Goal: Transaction & Acquisition: Purchase product/service

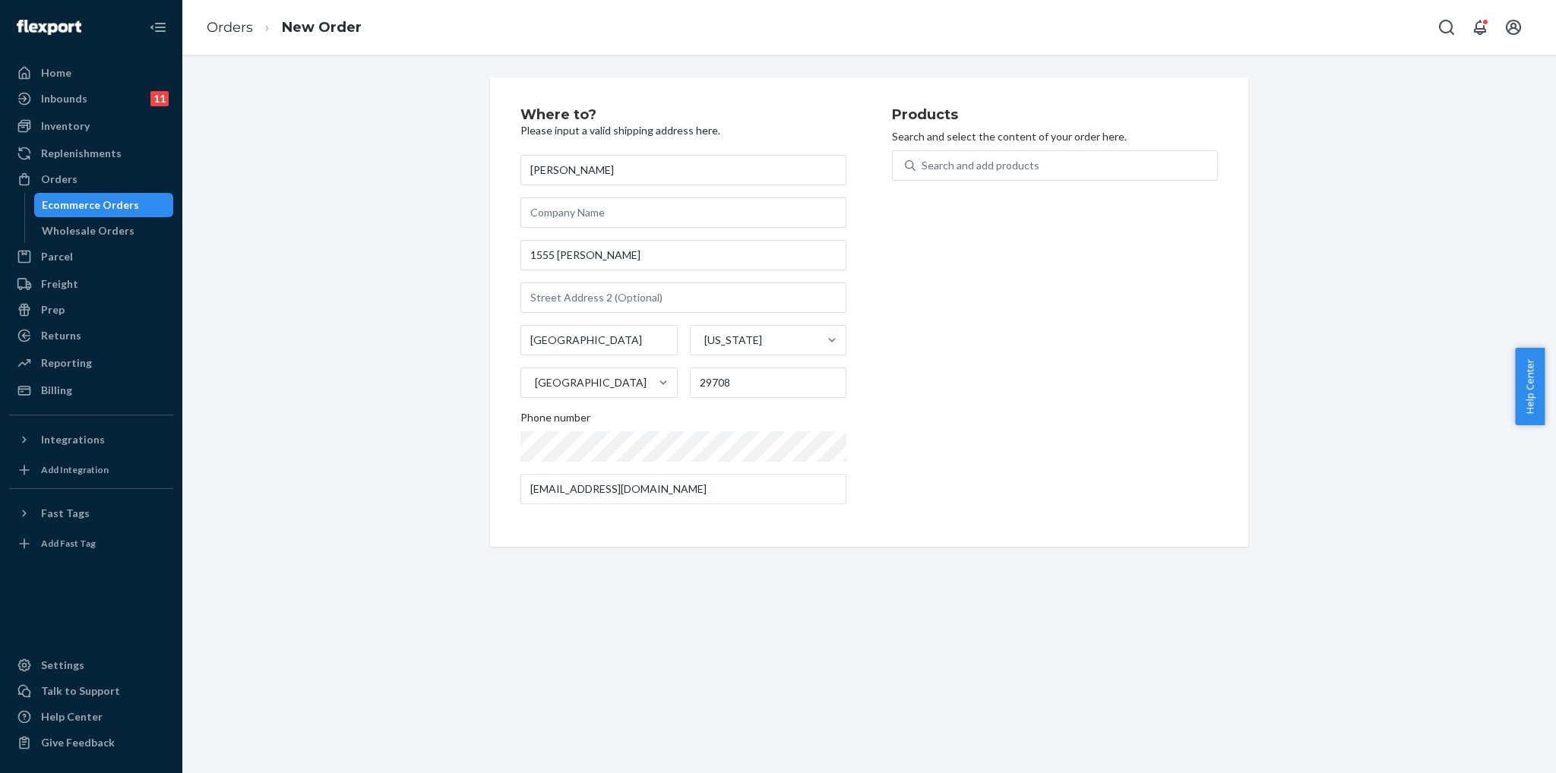
click at [1446, 27] on icon "Open Search Box" at bounding box center [1446, 27] width 18 height 18
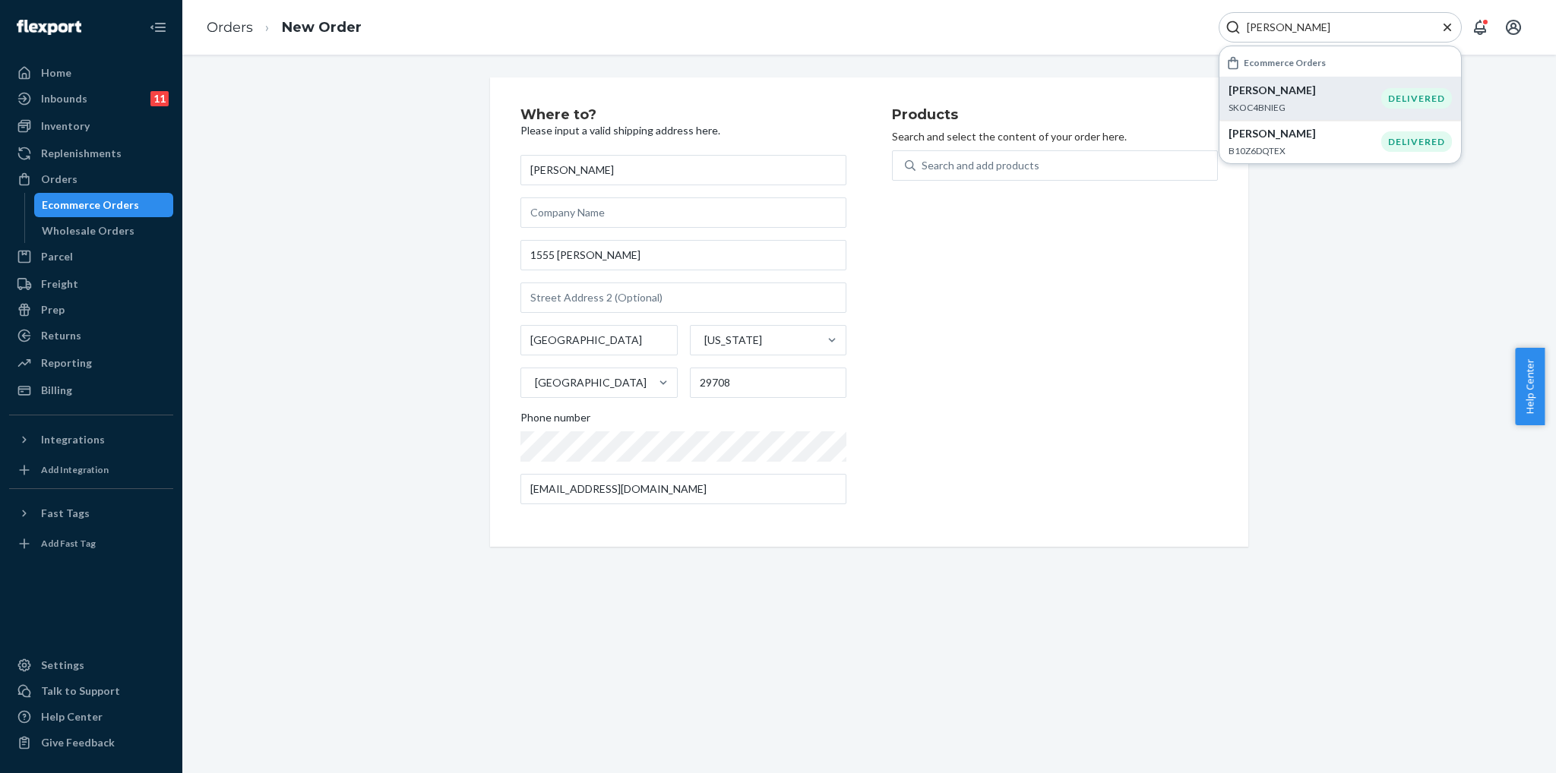
type input "[PERSON_NAME]"
click at [1361, 103] on p "SKOC4BNIEG" at bounding box center [1304, 107] width 153 height 13
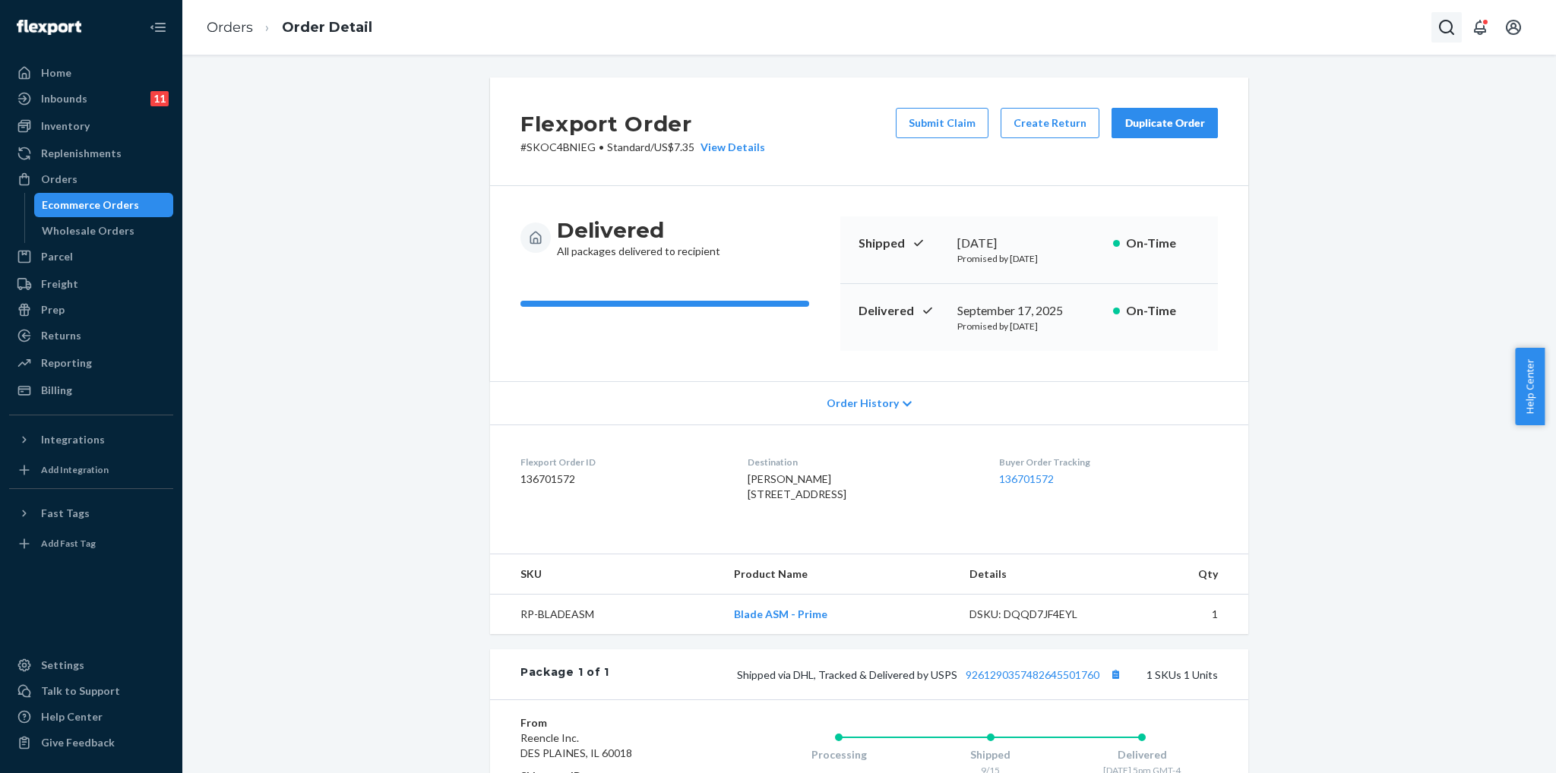
click at [1452, 33] on icon "Open Search Box" at bounding box center [1446, 27] width 15 height 15
click at [1358, 35] on div at bounding box center [1339, 27] width 243 height 30
click at [1313, 33] on input "Search Input" at bounding box center [1333, 27] width 187 height 15
paste input "Matthew Naud"
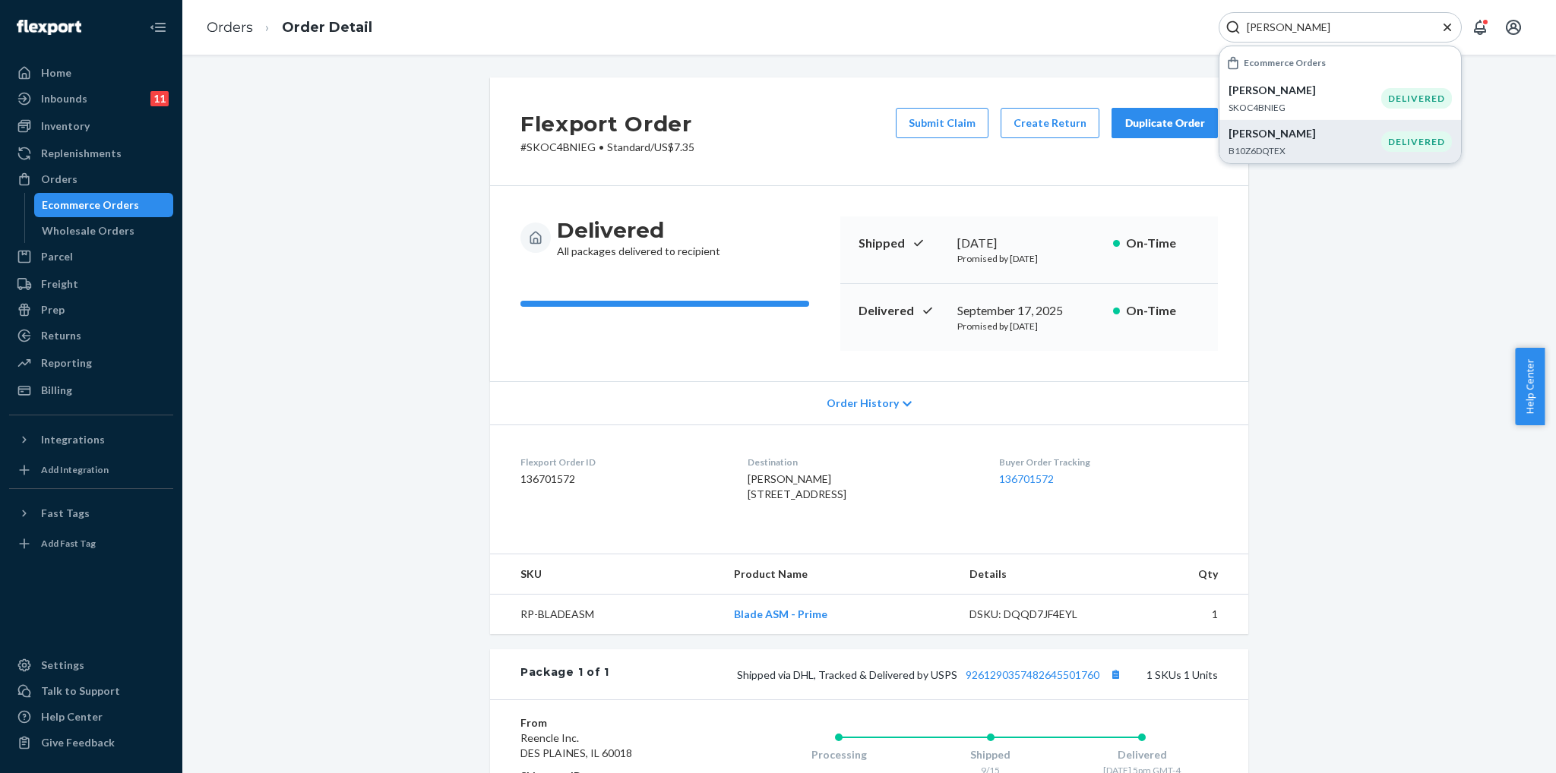
type input "Matthew Naud"
click at [1319, 151] on p "B10Z6DQTEX" at bounding box center [1304, 150] width 153 height 13
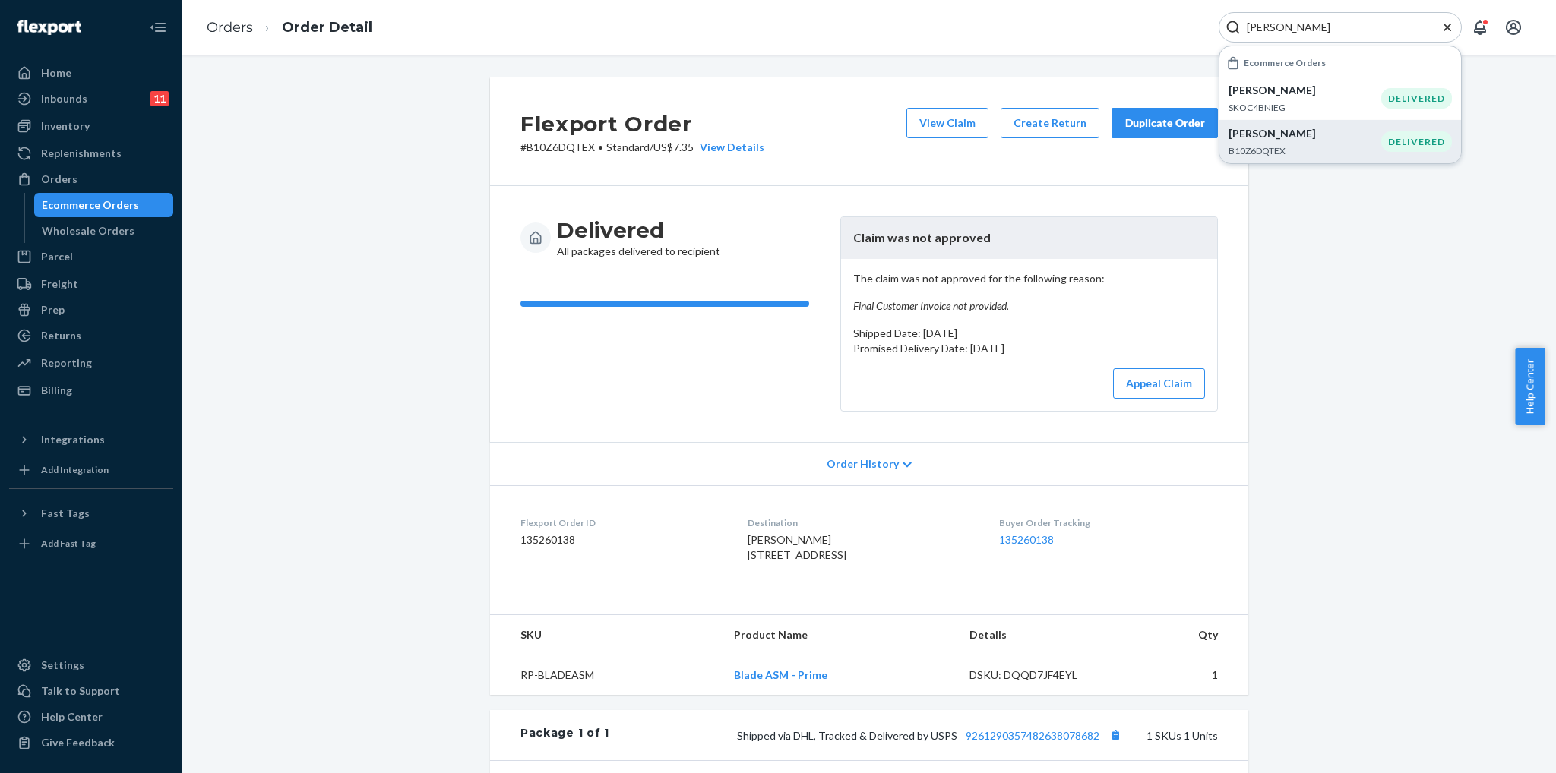
click at [1170, 200] on div "Delivered All packages delivered to recipient Claim was not approved The claim …" at bounding box center [869, 314] width 758 height 256
click at [1174, 183] on div "Flexport Order # B10Z6DQTEX • Standard / US$7.35 View Details View Claim Create…" at bounding box center [869, 131] width 758 height 109
click at [1142, 180] on div "Flexport Order # B10Z6DQTEX • Standard / US$7.35 View Details View Claim Create…" at bounding box center [869, 131] width 758 height 109
click at [1136, 172] on div "Flexport Order # B10Z6DQTEX • Standard / US$7.35 View Details View Claim Create…" at bounding box center [869, 131] width 758 height 109
click at [848, 469] on span "Order History" at bounding box center [862, 464] width 72 height 15
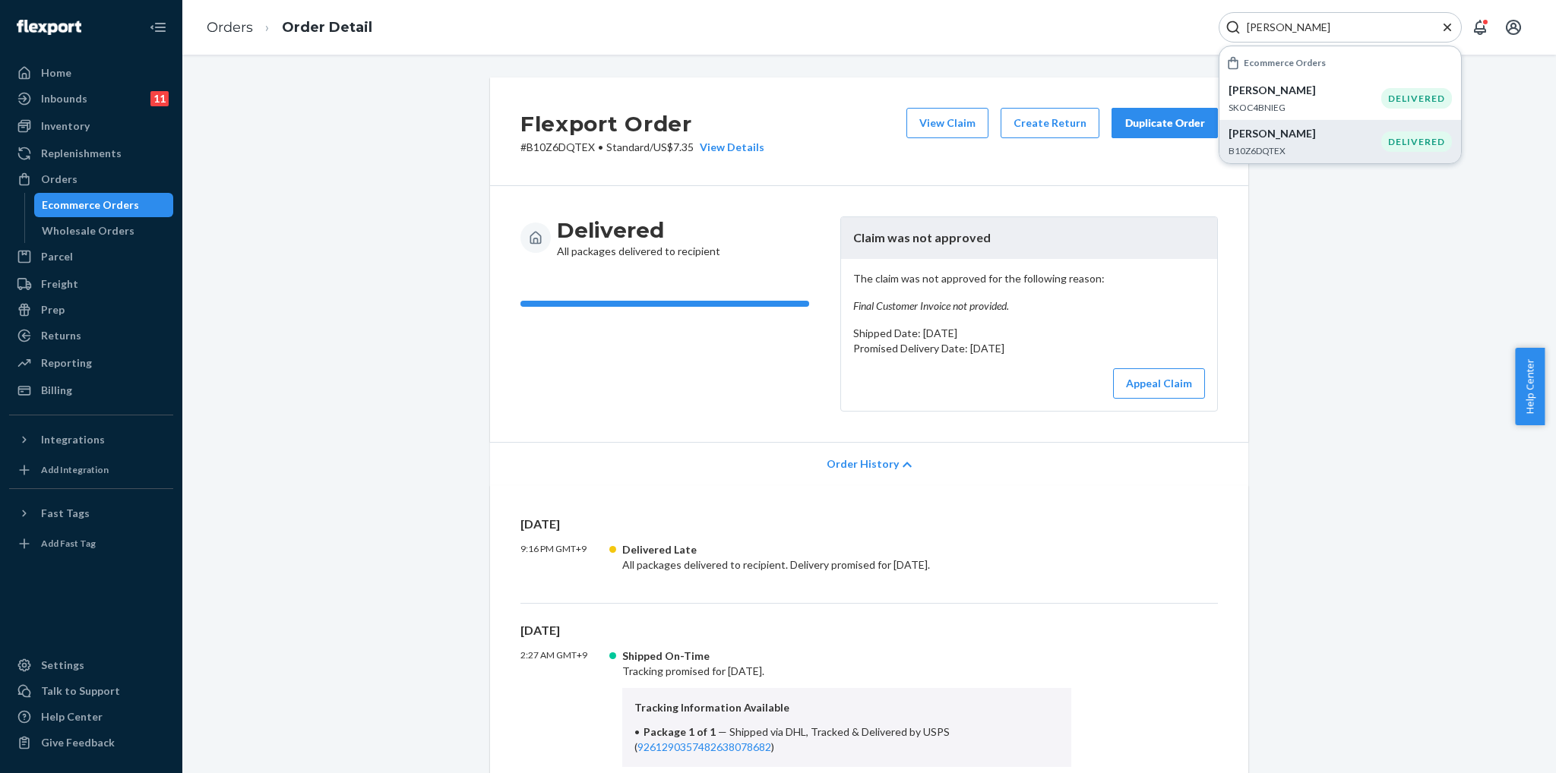
click at [848, 469] on span "Order History" at bounding box center [862, 464] width 72 height 15
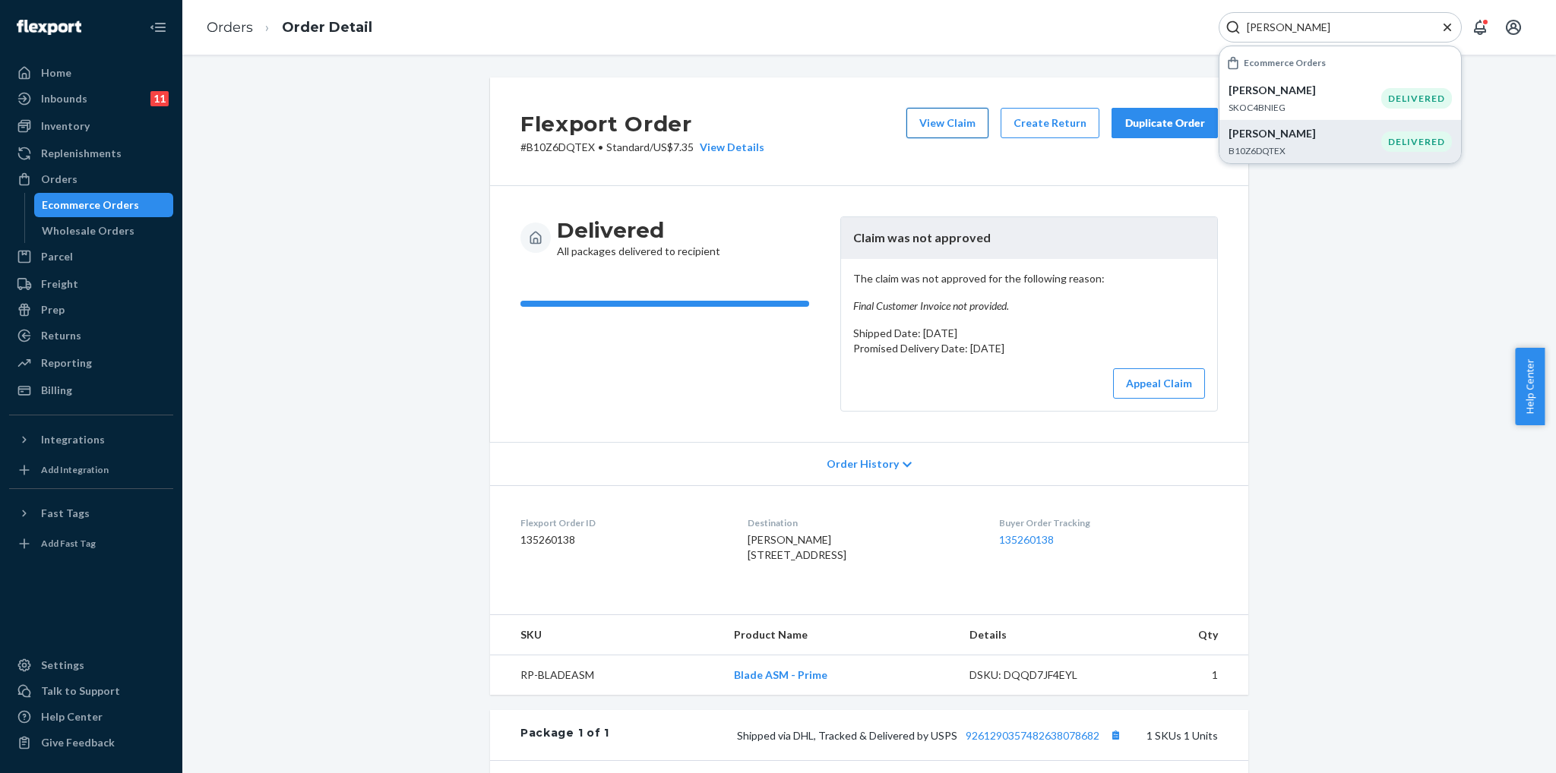
click at [963, 114] on button "View Claim" at bounding box center [947, 123] width 82 height 30
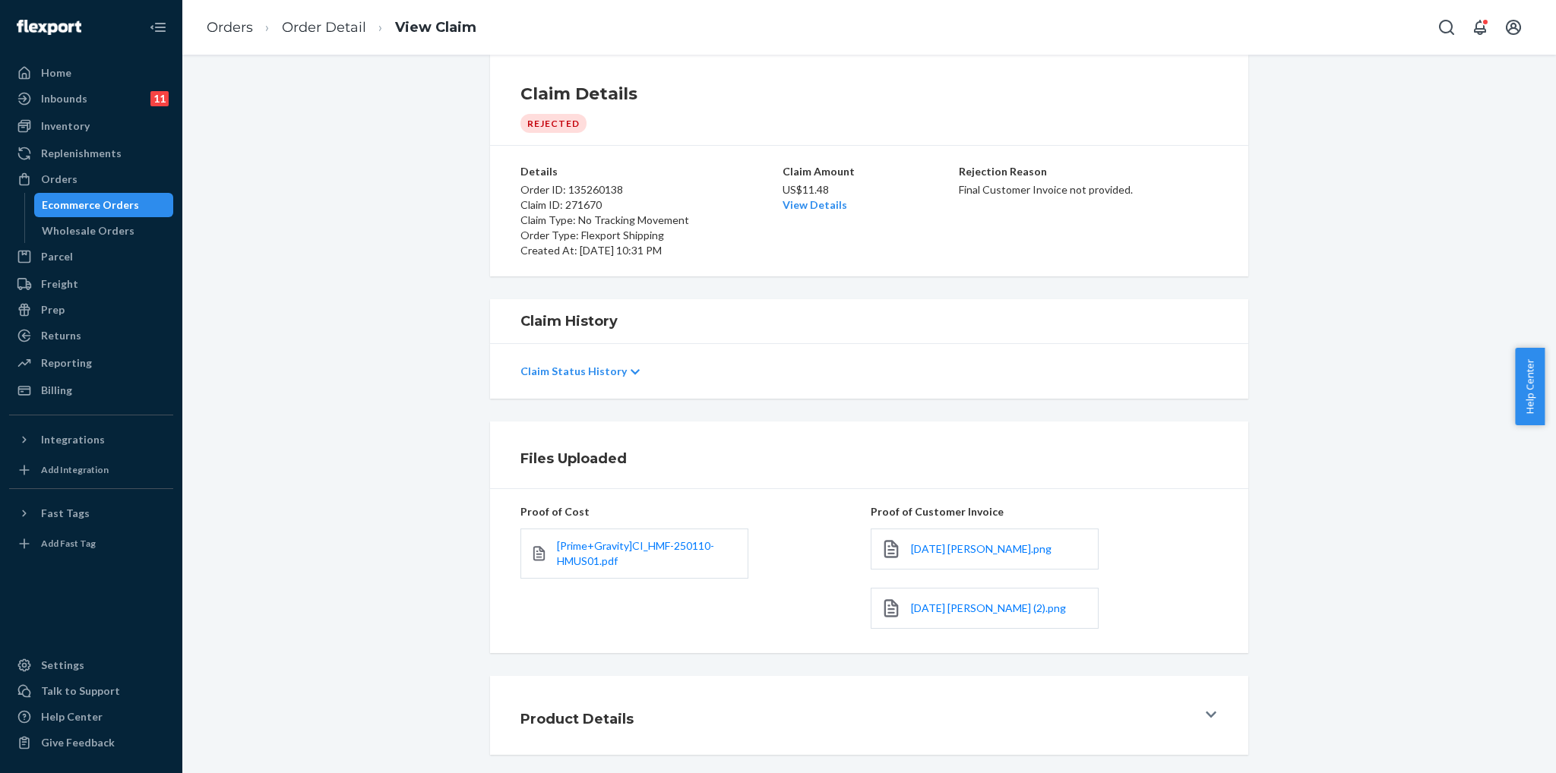
scroll to position [33, 0]
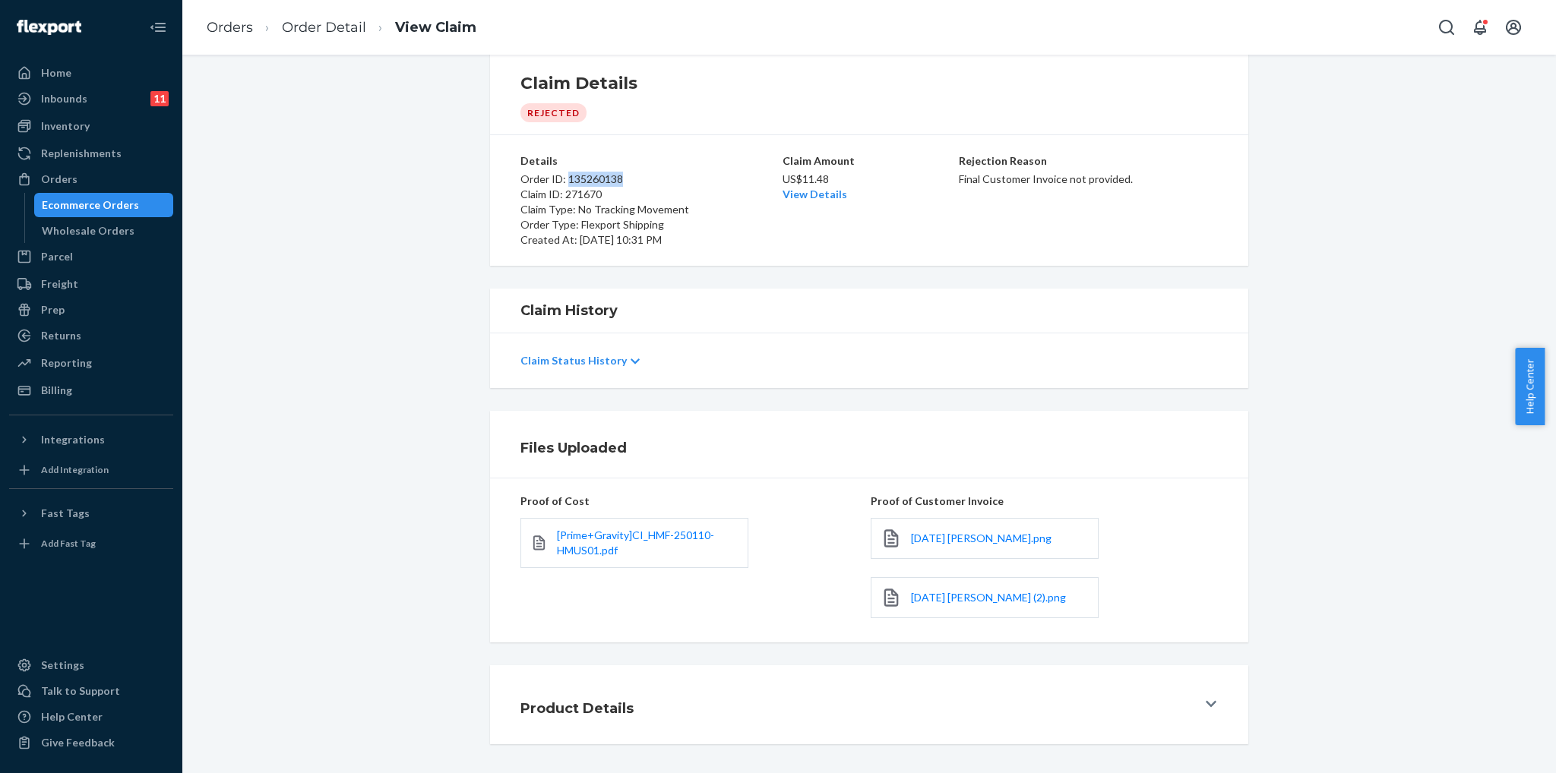
drag, startPoint x: 627, startPoint y: 174, endPoint x: 561, endPoint y: 179, distance: 65.5
click at [561, 179] on p "Order ID: 135260138" at bounding box center [649, 179] width 259 height 15
copy p "135260138"
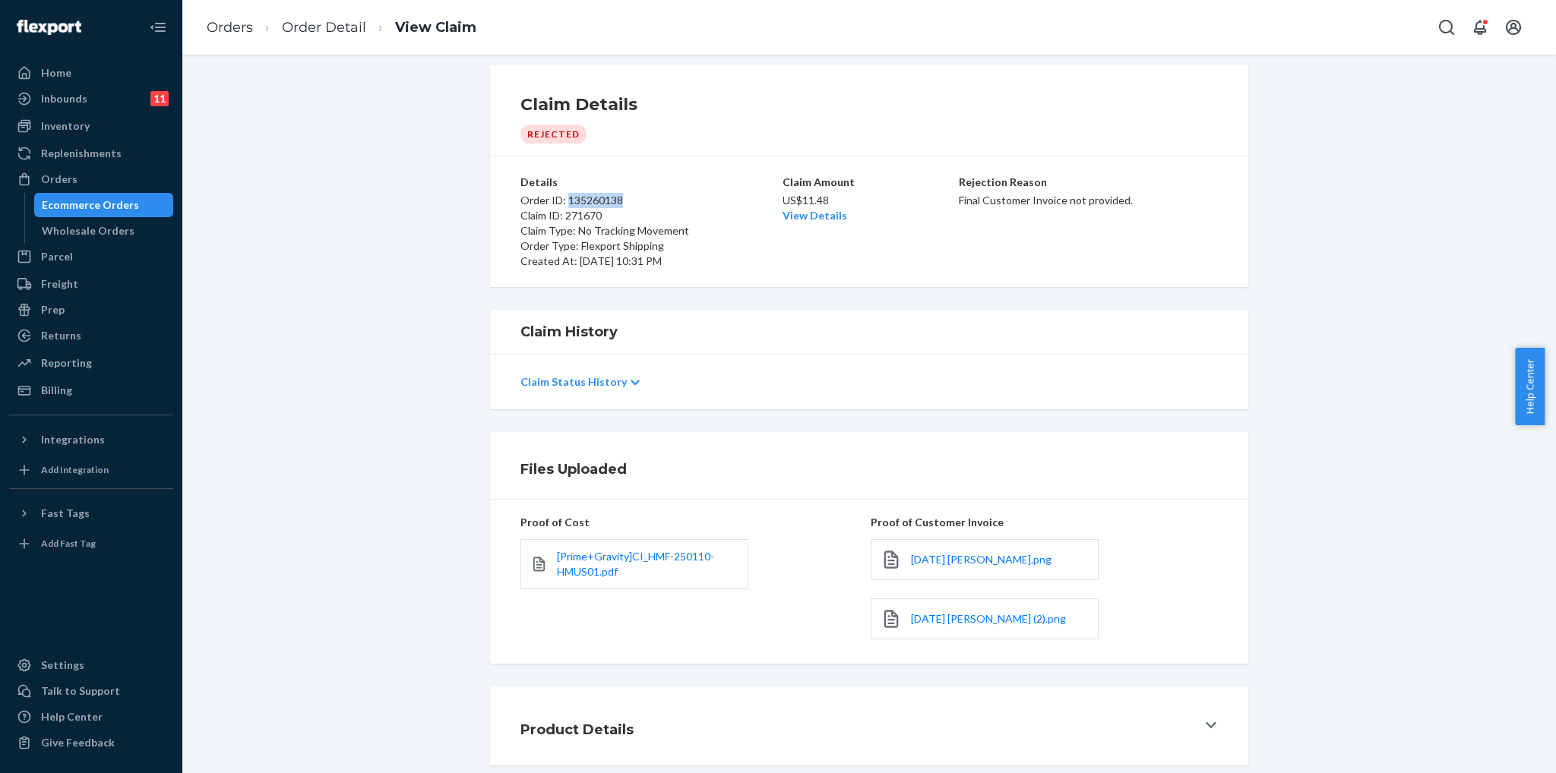
scroll to position [0, 0]
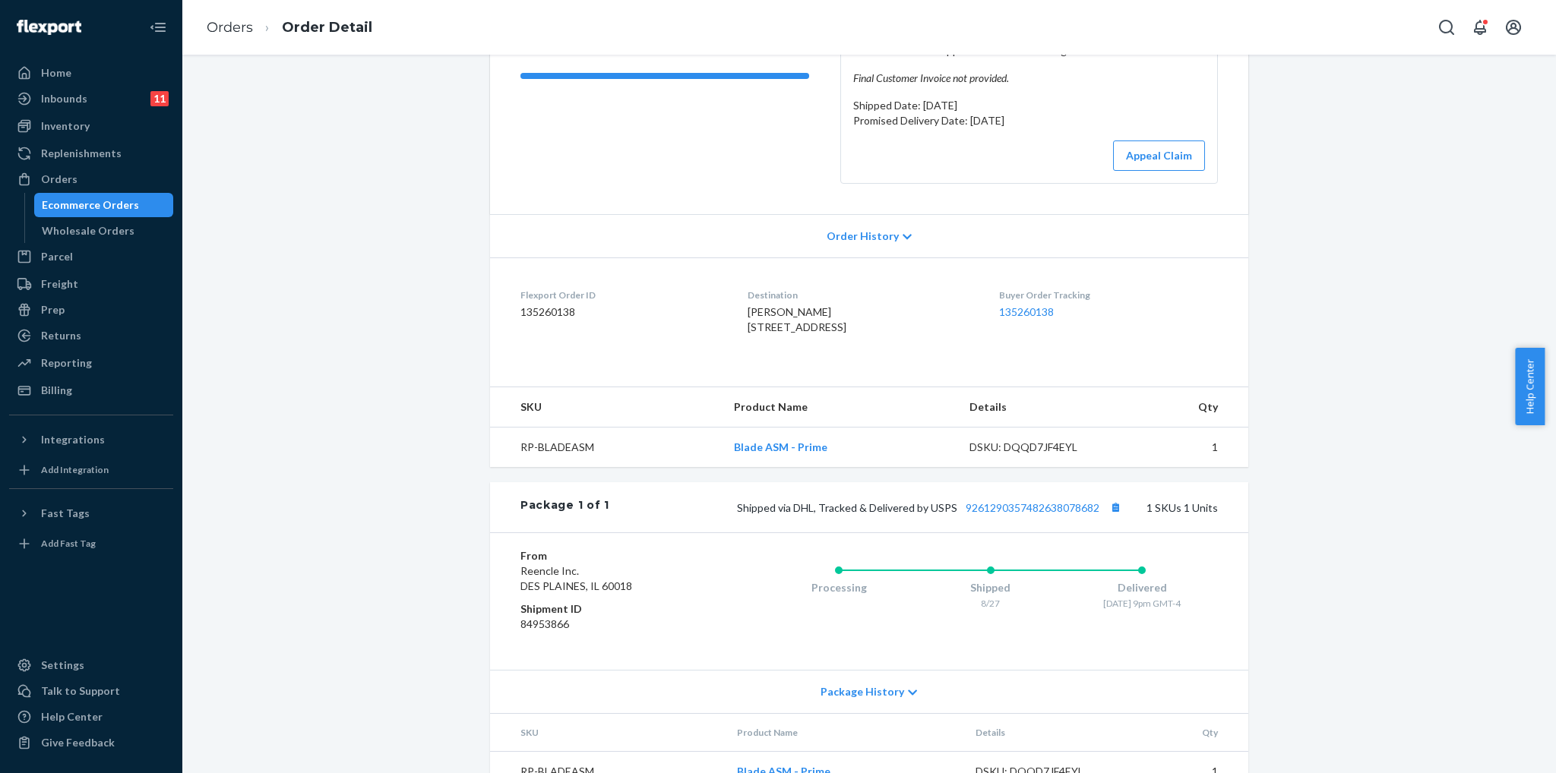
scroll to position [293, 0]
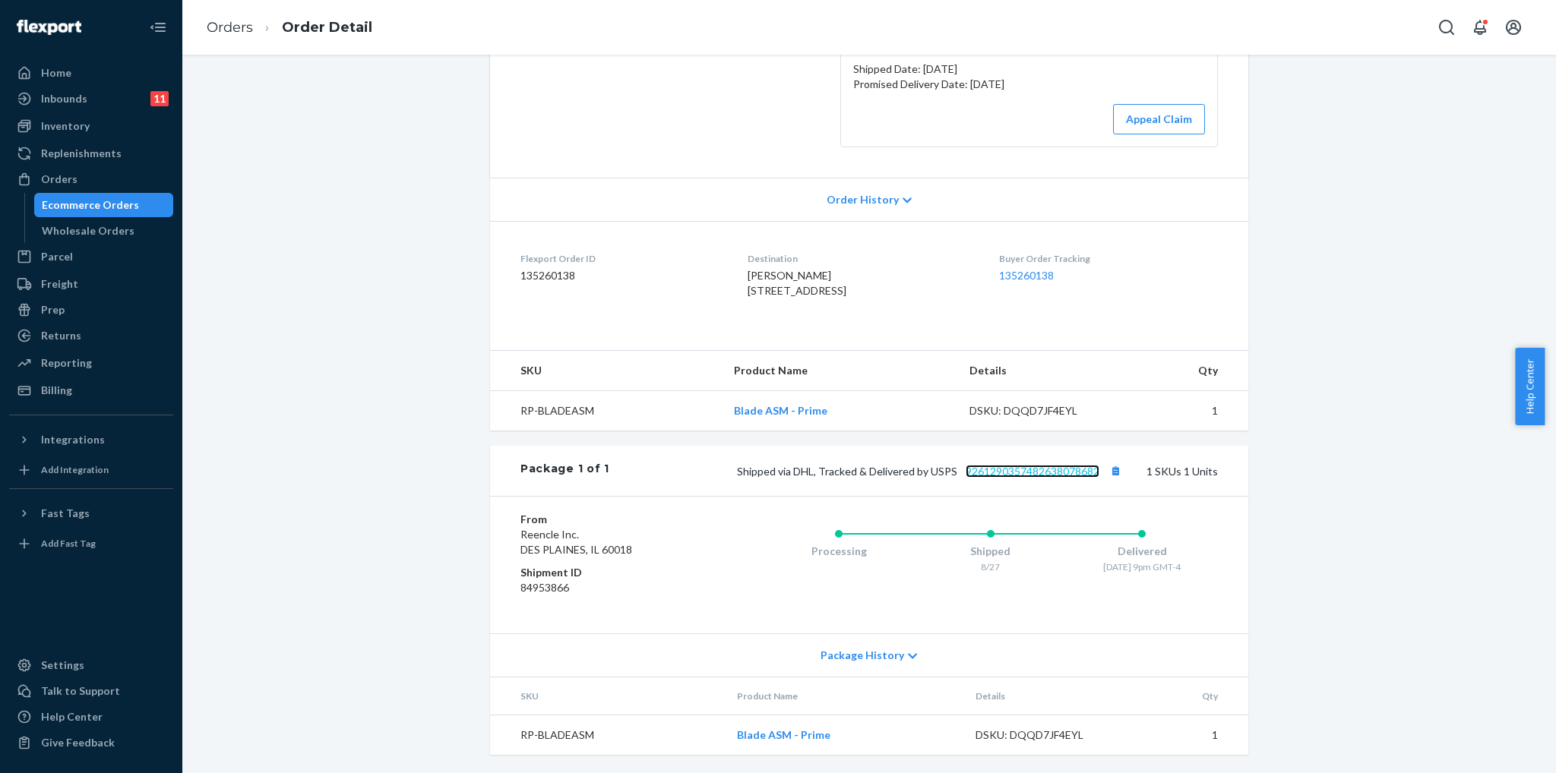
click at [997, 477] on link "9261290357482638078682" at bounding box center [1032, 471] width 134 height 13
click at [1433, 25] on button "Open Search Box" at bounding box center [1446, 27] width 30 height 30
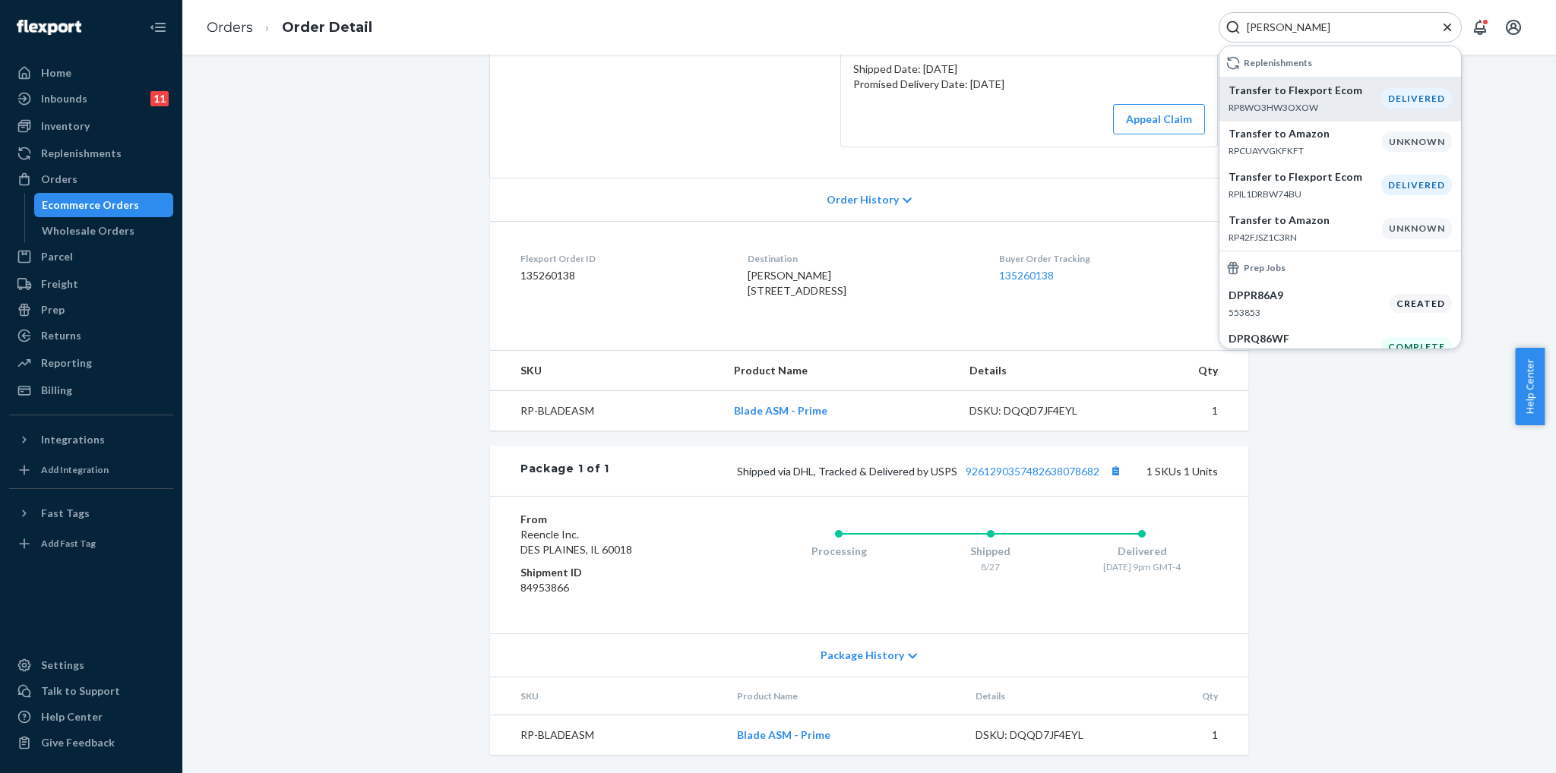
type input "Eric Tsai"
click at [1319, 107] on p "RP8WO3HW3OXOW" at bounding box center [1304, 107] width 153 height 13
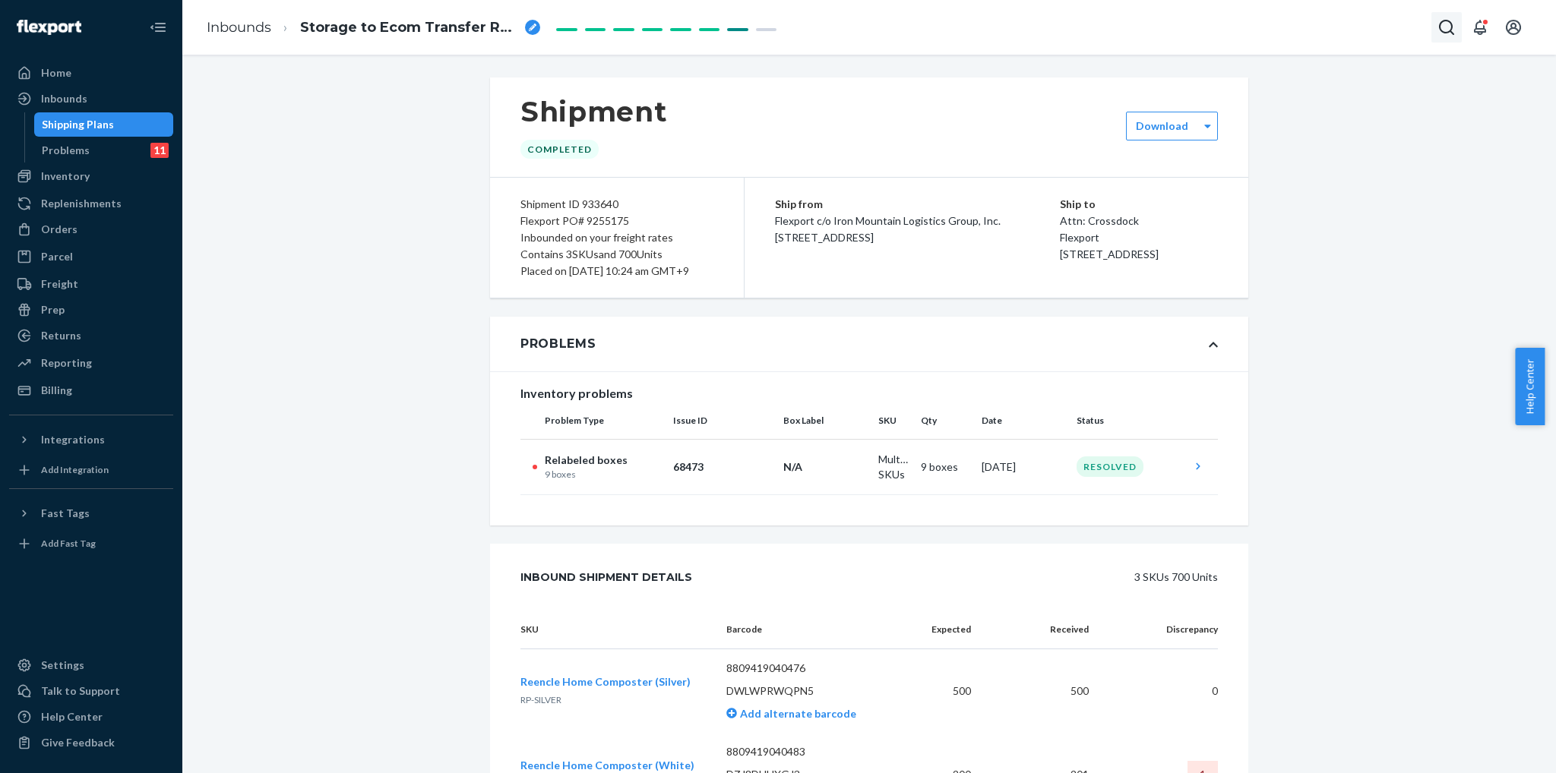
click at [1433, 33] on button "Open Search Box" at bounding box center [1446, 27] width 30 height 30
type input "Theresa Cummings"
click at [1349, 95] on p "Theresa Cummings" at bounding box center [1304, 90] width 179 height 15
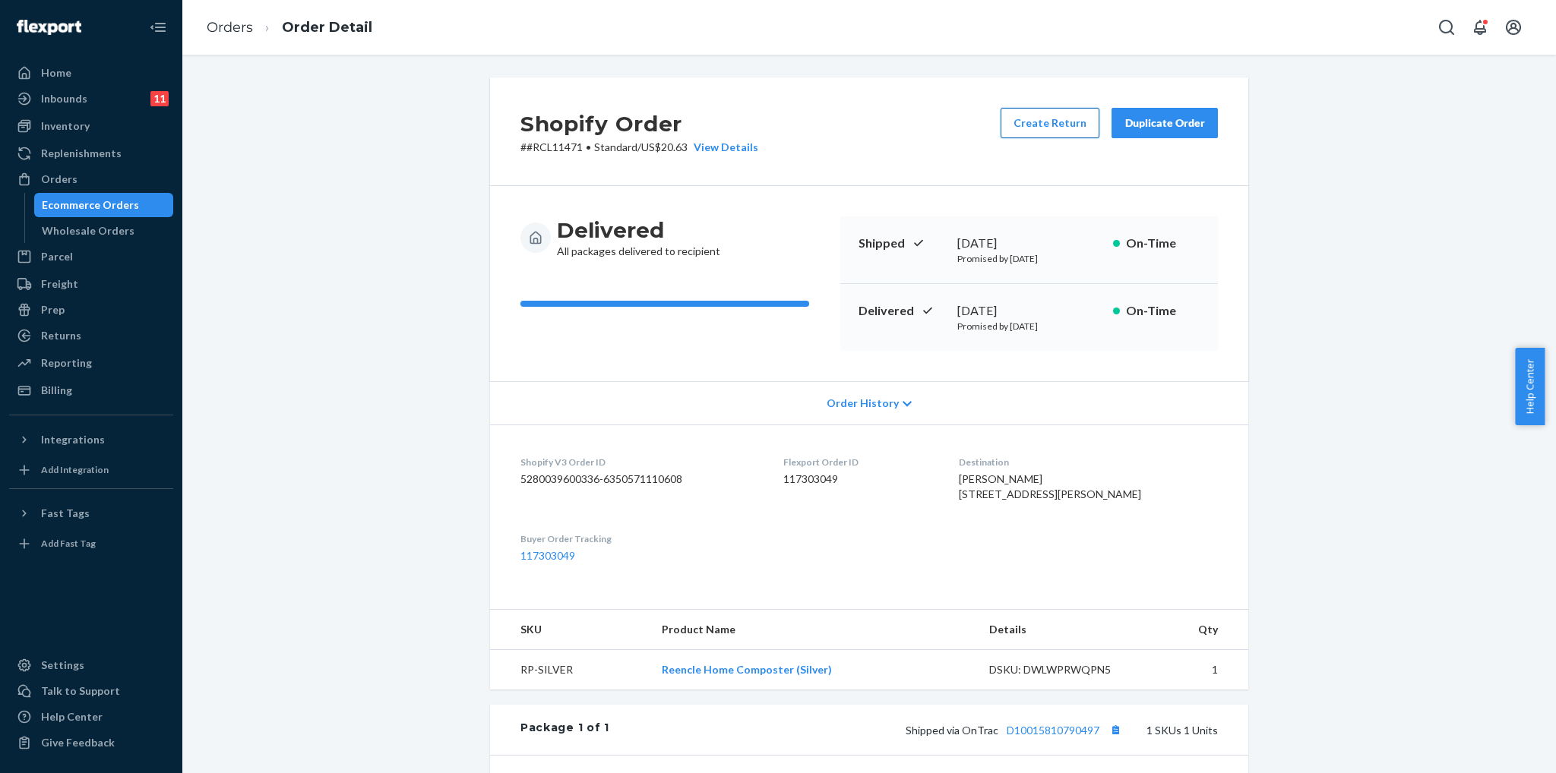
click at [1043, 128] on button "Create Return" at bounding box center [1049, 123] width 99 height 30
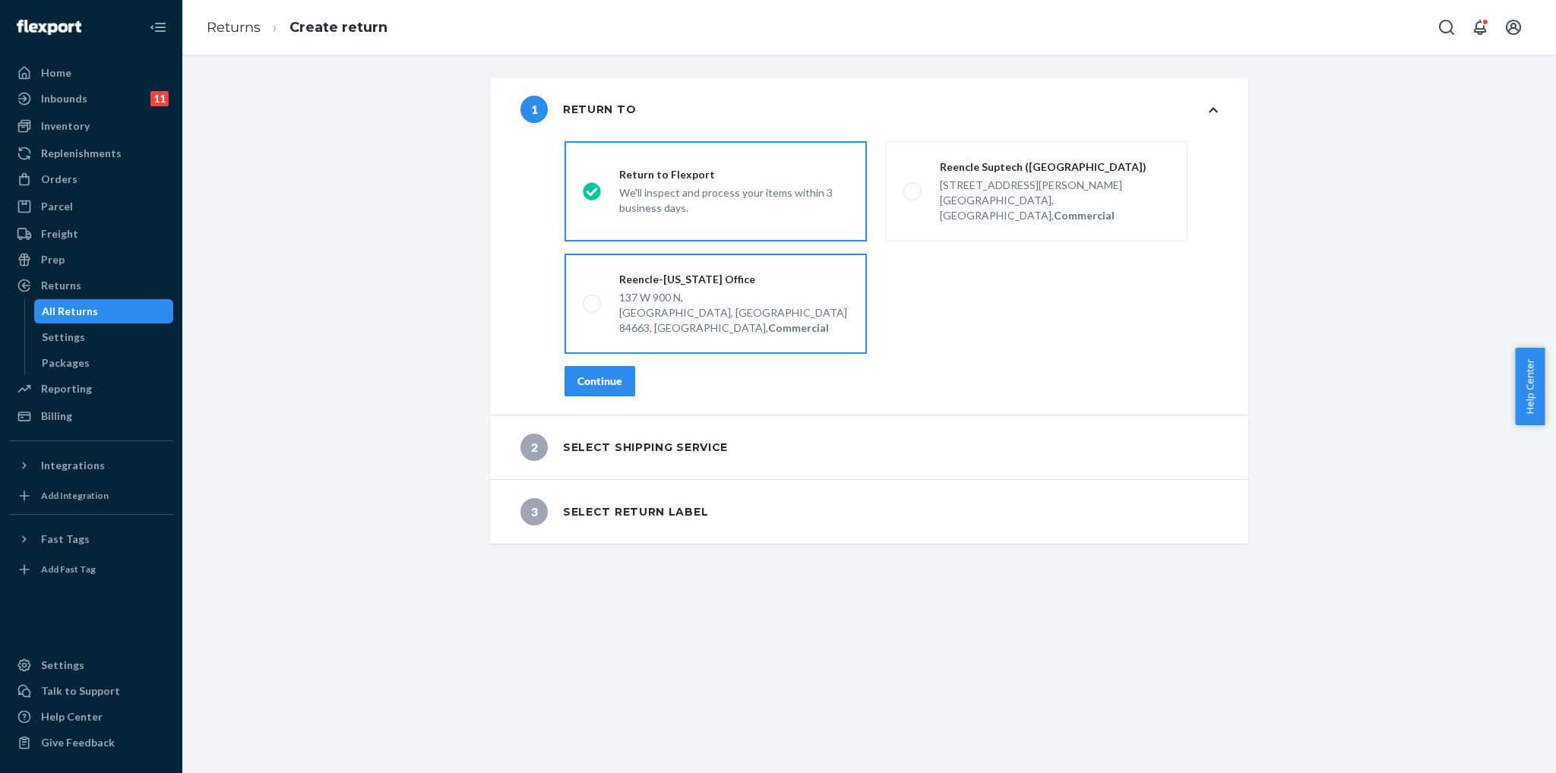
click at [644, 272] on div "Reencle-Utah Office" at bounding box center [733, 279] width 229 height 15
click at [593, 299] on input "Reencle-Utah Office 137 W 900 N, Springville, UT 84663, US, Commercial" at bounding box center [588, 304] width 10 height 10
radio input "true"
click at [592, 374] on div "Continue" at bounding box center [599, 381] width 45 height 15
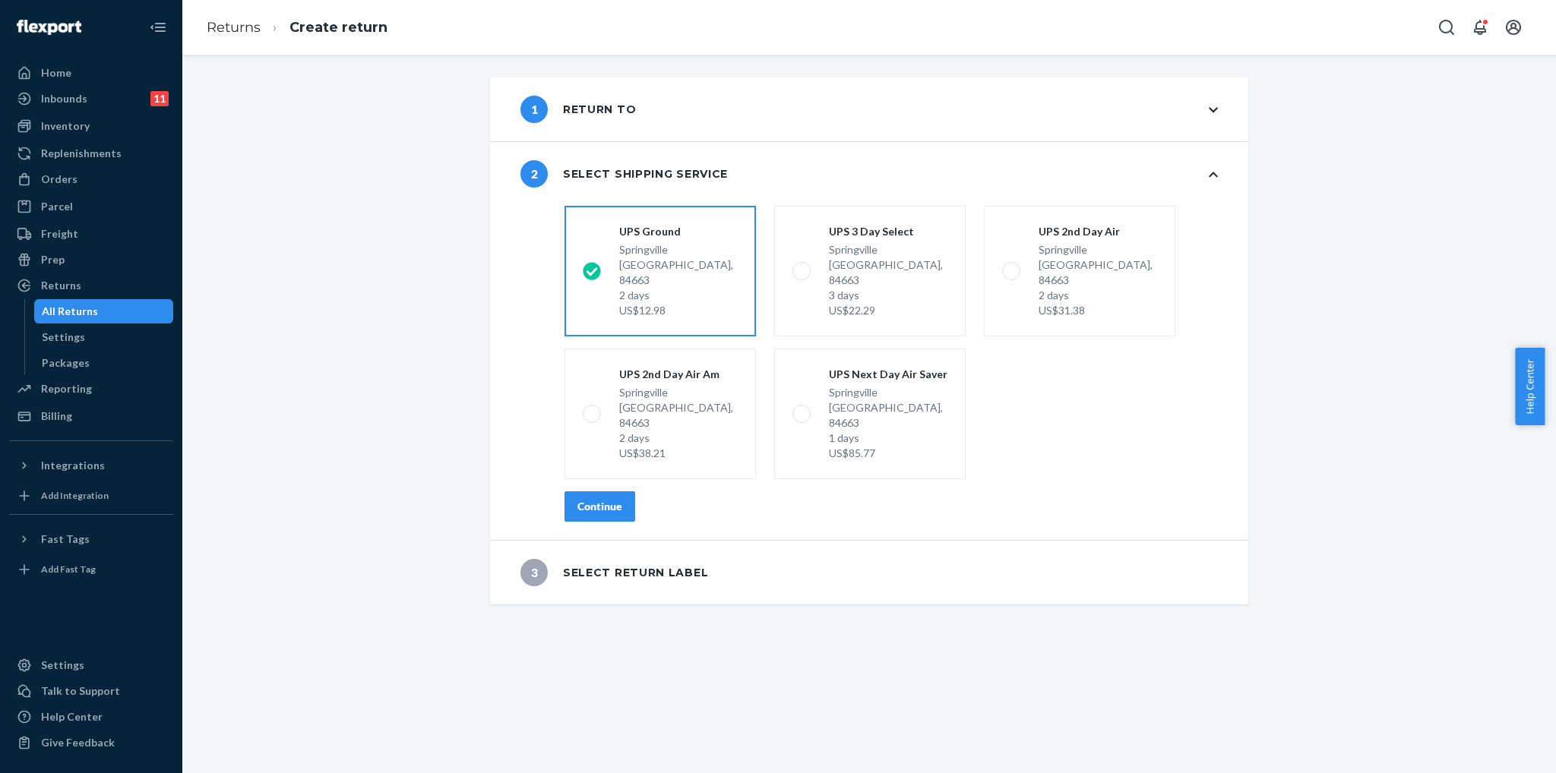
click at [460, 316] on div "1 Return to 2 Select shipping service shippingRatesRadioGroup UPS Ground Spring…" at bounding box center [869, 340] width 1351 height 527
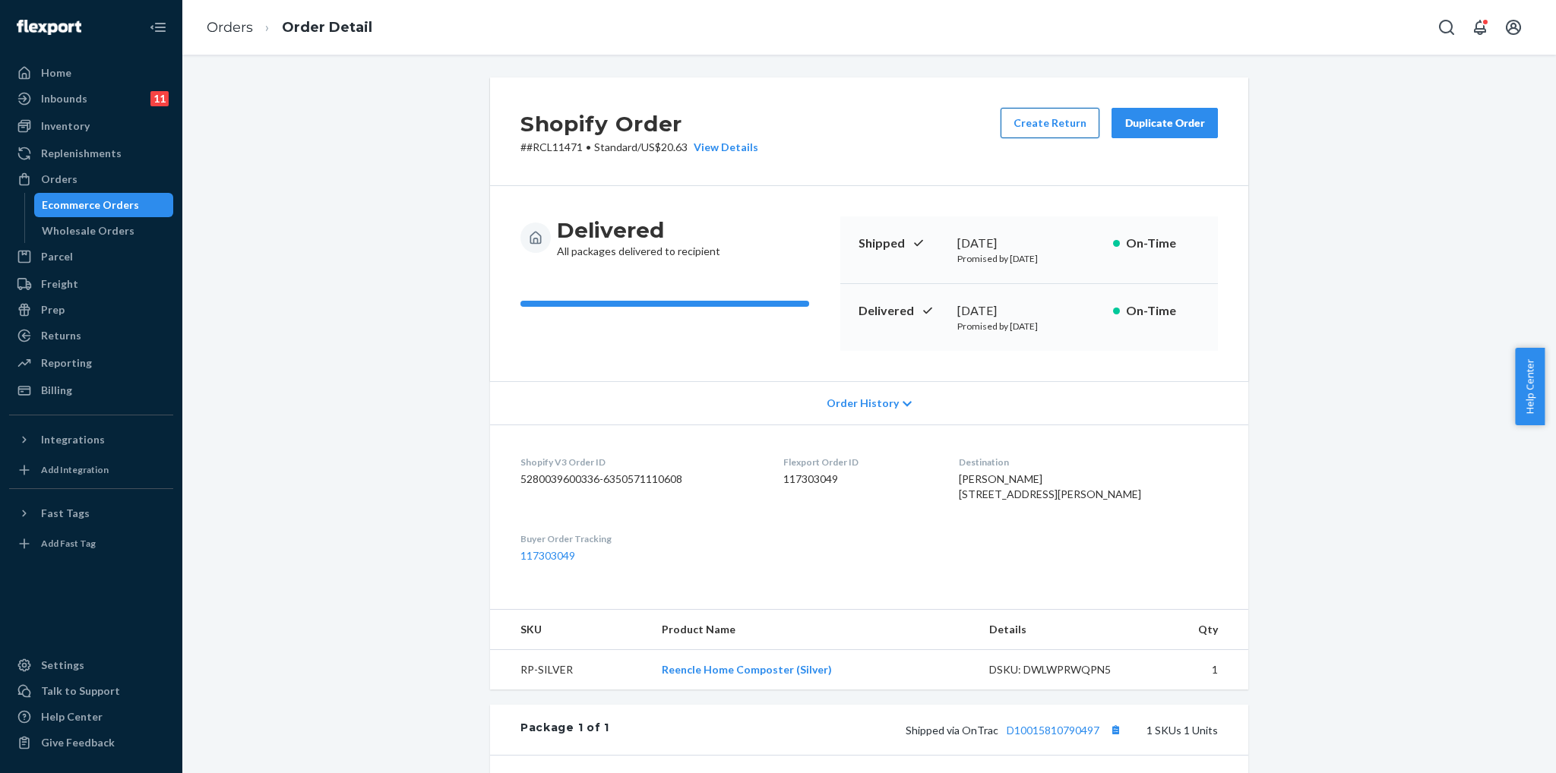
click at [1060, 123] on button "Create Return" at bounding box center [1049, 123] width 99 height 30
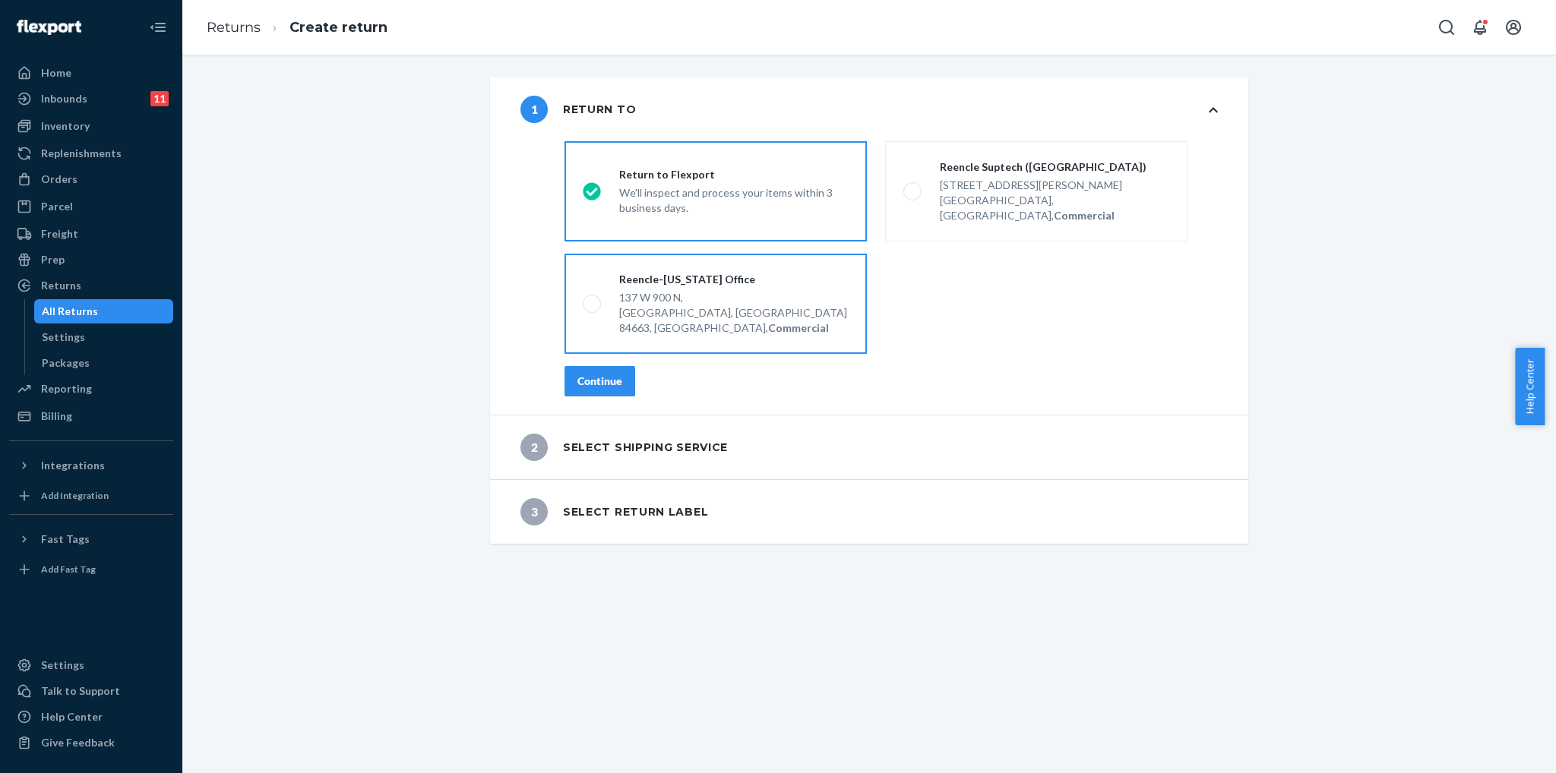
click at [636, 290] on div "137 W 900 N," at bounding box center [733, 297] width 229 height 15
click at [593, 299] on input "Reencle-Utah Office 137 W 900 N, Springville, UT 84663, US, Commercial" at bounding box center [588, 304] width 10 height 10
radio input "true"
click at [620, 366] on button "Continue" at bounding box center [599, 381] width 71 height 30
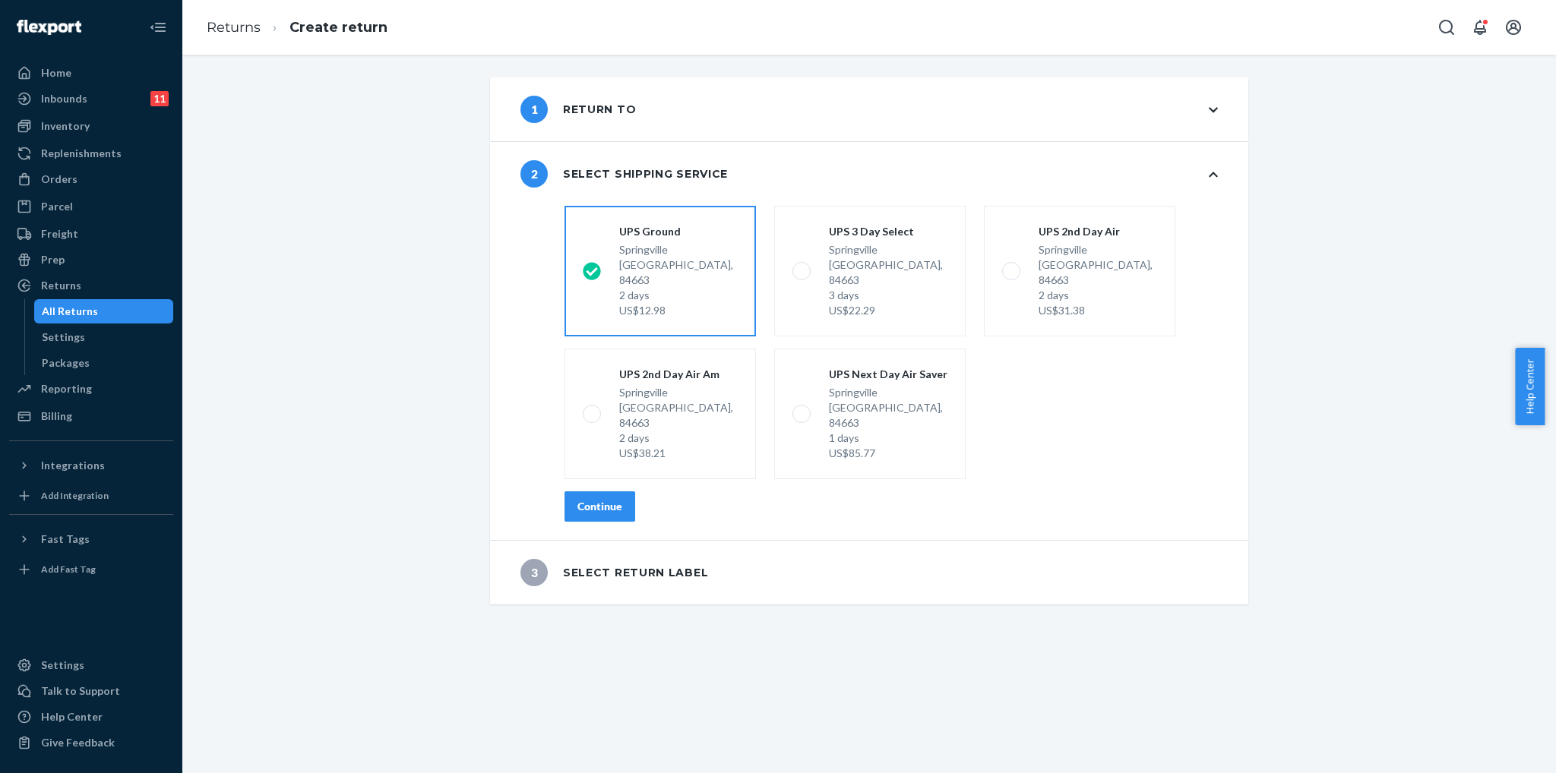
click at [618, 491] on button "Continue" at bounding box center [599, 506] width 71 height 30
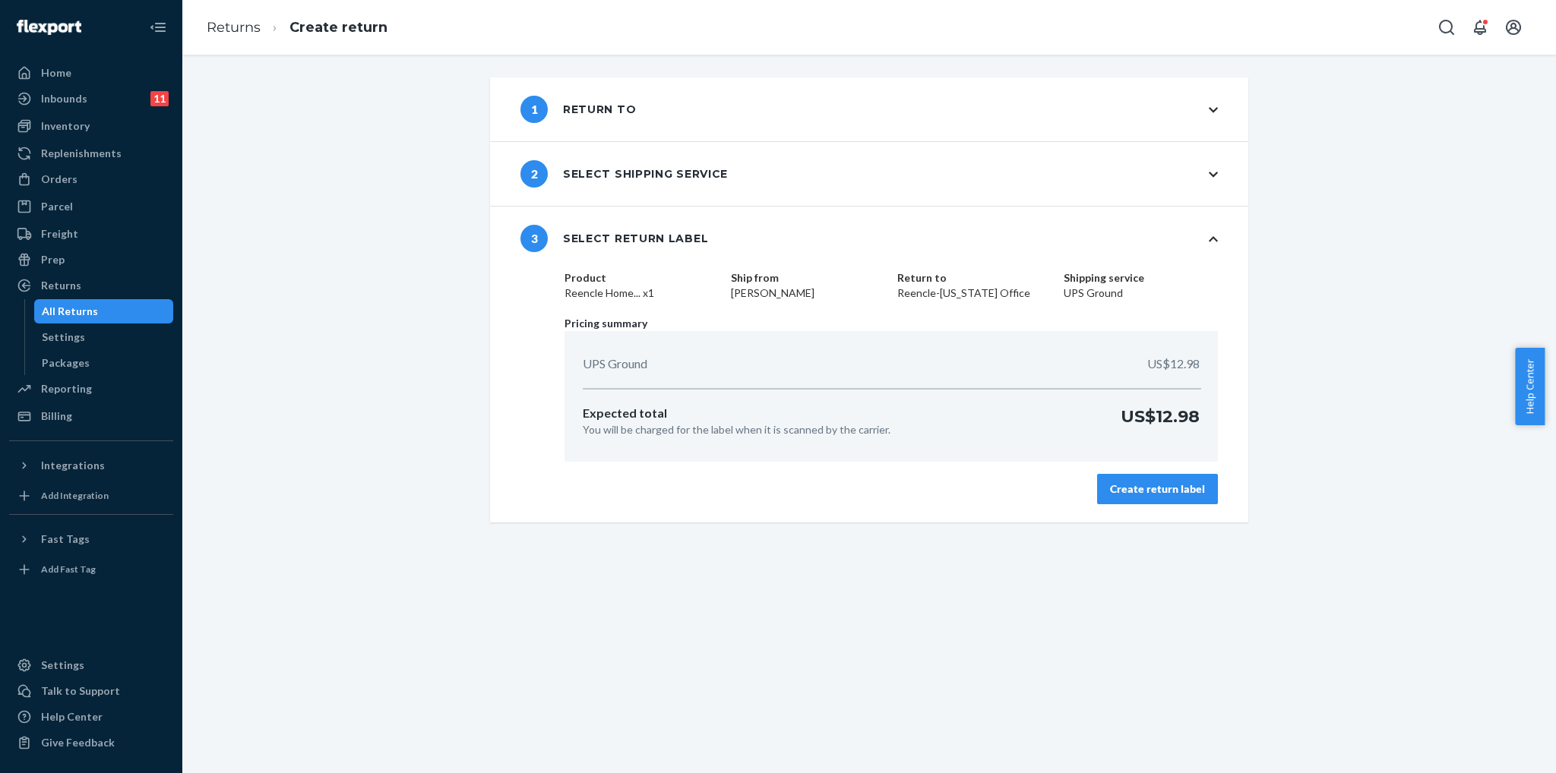
click at [1168, 493] on div "Create return label" at bounding box center [1157, 489] width 95 height 15
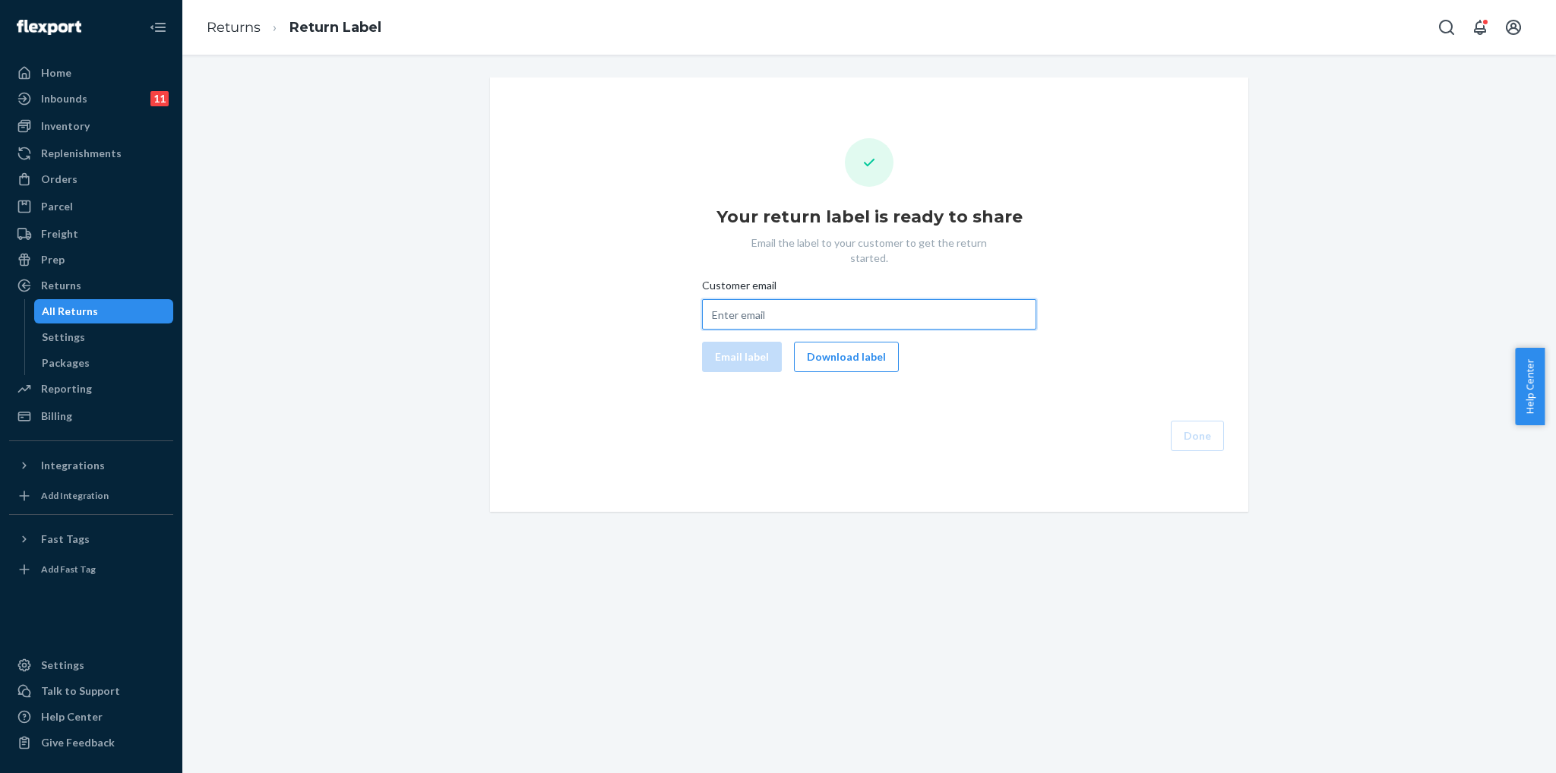
click at [814, 302] on input "Customer email" at bounding box center [869, 314] width 334 height 30
click at [972, 308] on input "Customer email" at bounding box center [869, 314] width 334 height 30
paste input "tv_mtn@hotmail.com"
type input "tv_mtn@hotmail.com"
click at [762, 351] on button "Email label" at bounding box center [742, 357] width 80 height 30
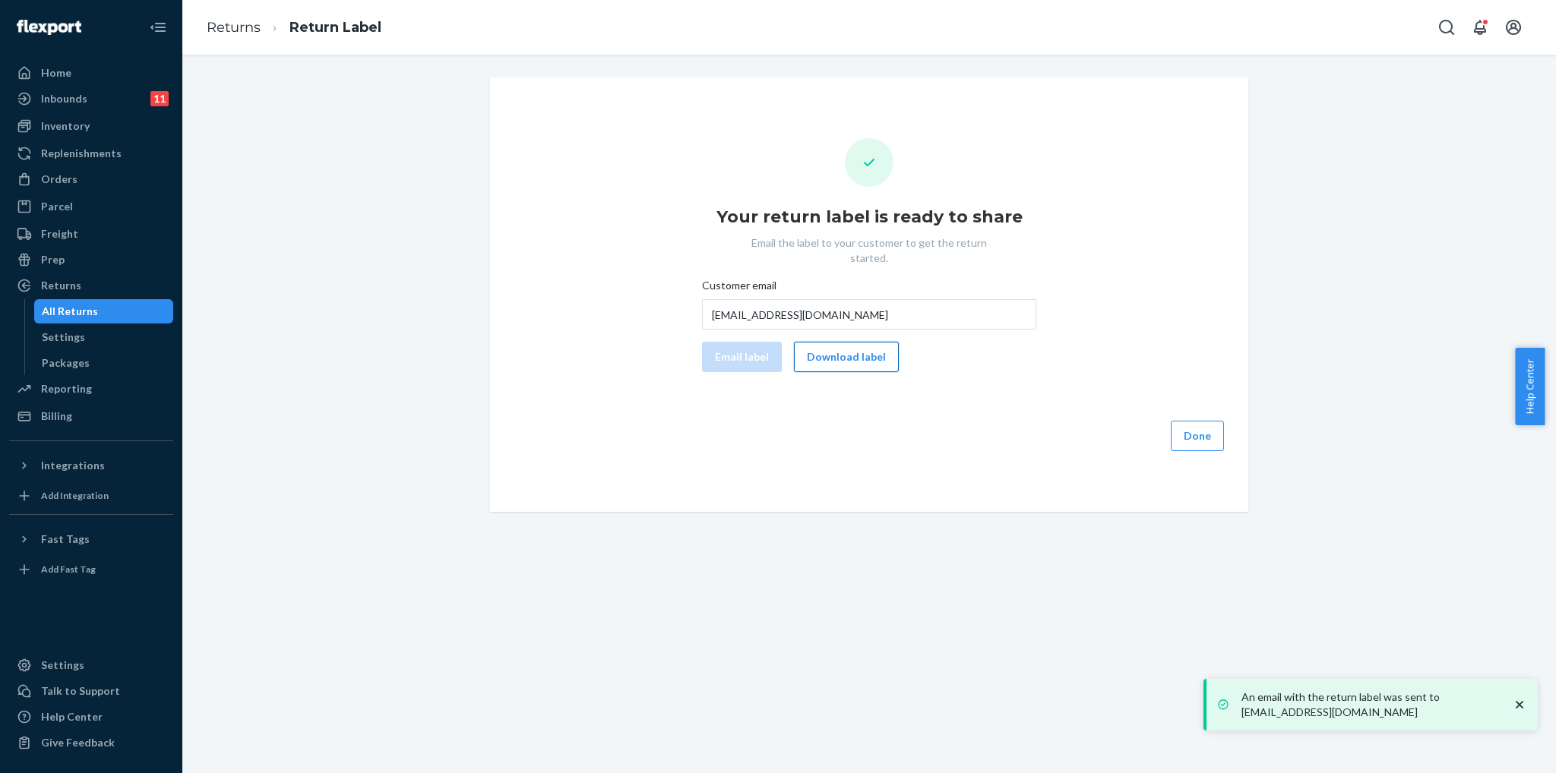
click at [866, 348] on button "Download label" at bounding box center [846, 357] width 105 height 30
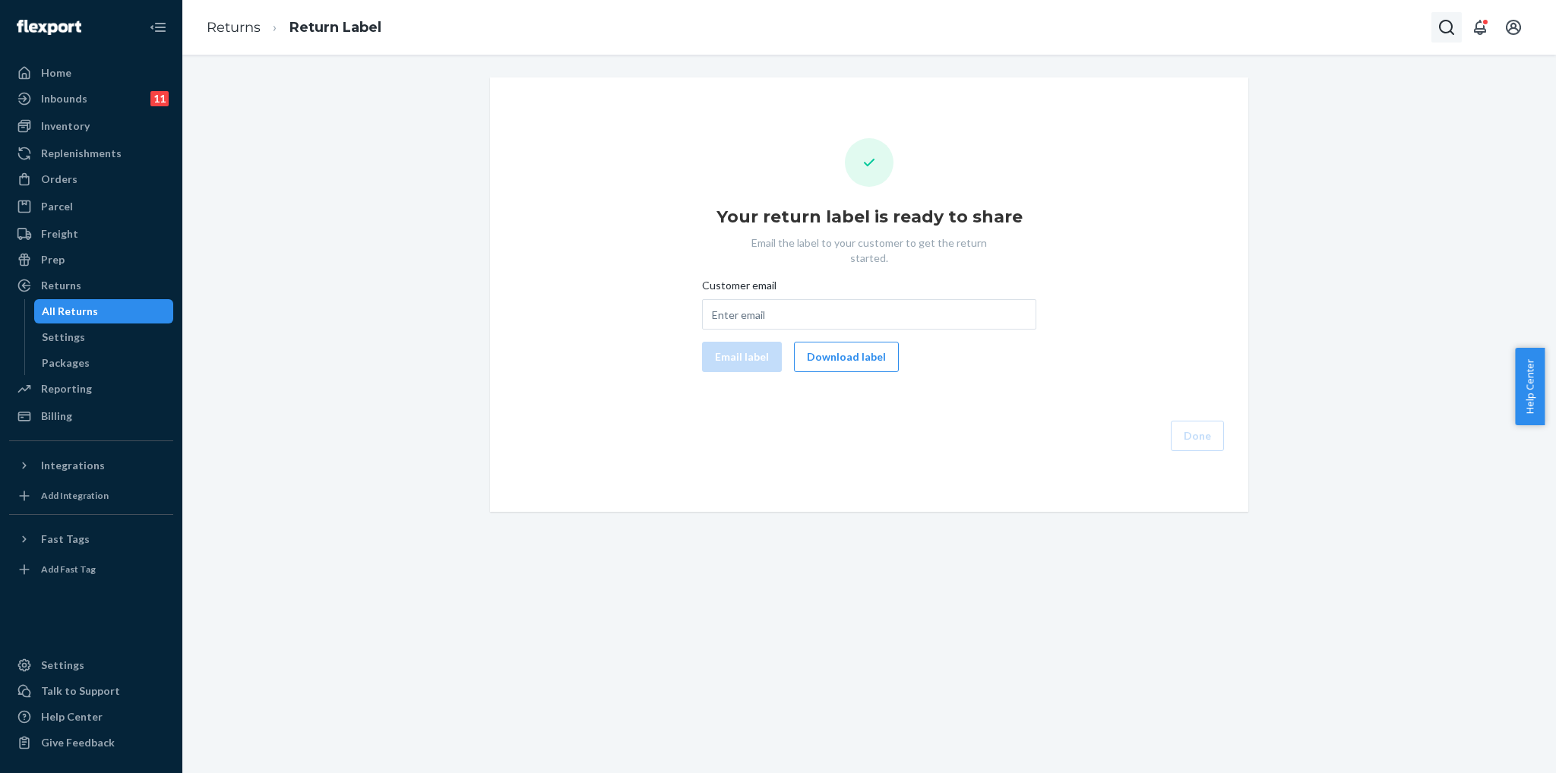
click at [1437, 24] on icon "Open Search Box" at bounding box center [1446, 27] width 18 height 18
type input "[PHONE_NUMBER]"
click at [1360, 21] on input "[PHONE_NUMBER]" at bounding box center [1318, 17] width 125 height 20
drag, startPoint x: 1348, startPoint y: 28, endPoint x: 1022, endPoint y: 6, distance: 327.4
click at [1022, 6] on div "Returns Return Label [PHONE_NUMBER] No results found for [PHONE_NUMBER]" at bounding box center [868, 27] width 1373 height 55
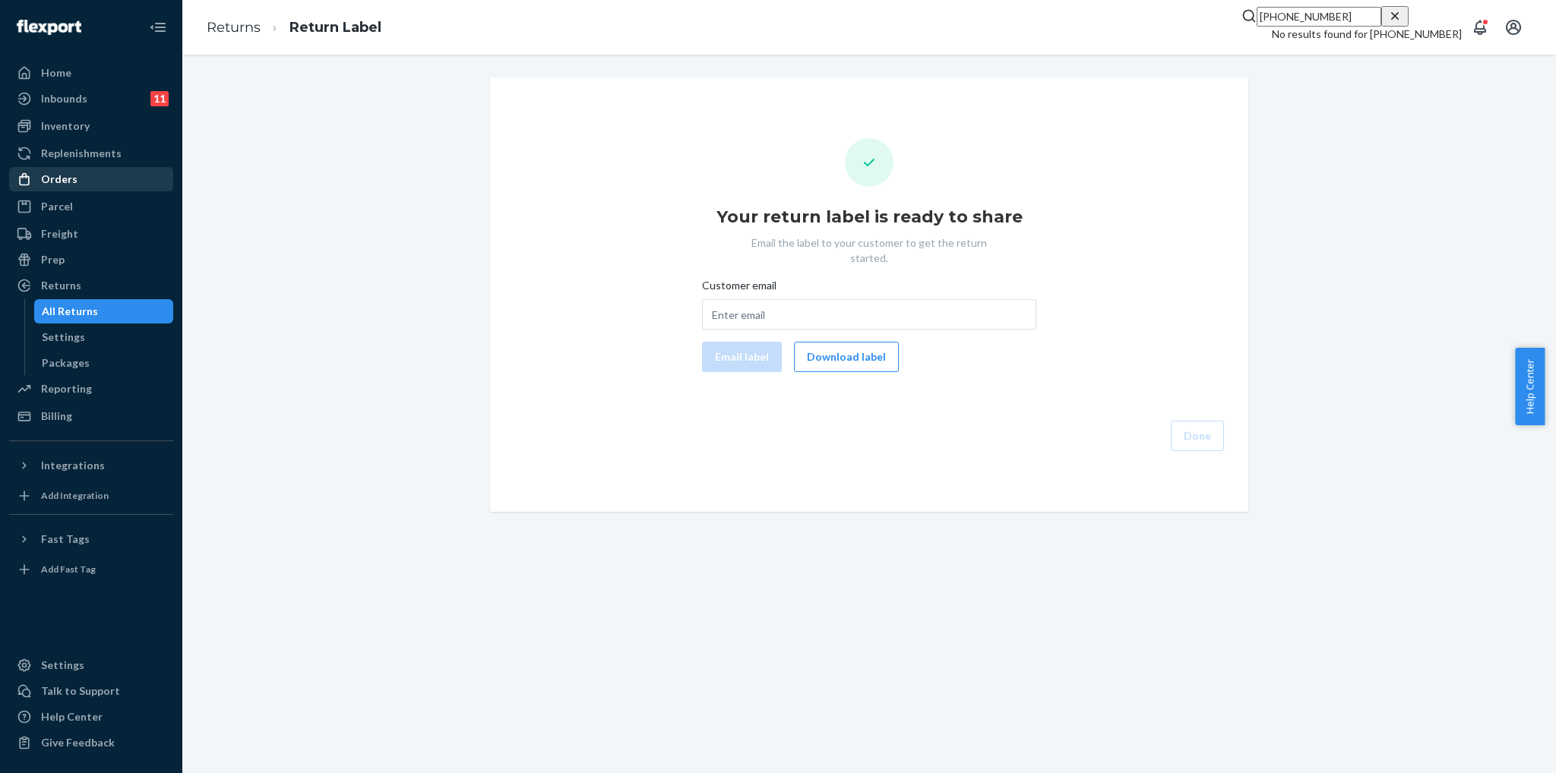
click at [87, 169] on div "Orders" at bounding box center [91, 179] width 161 height 21
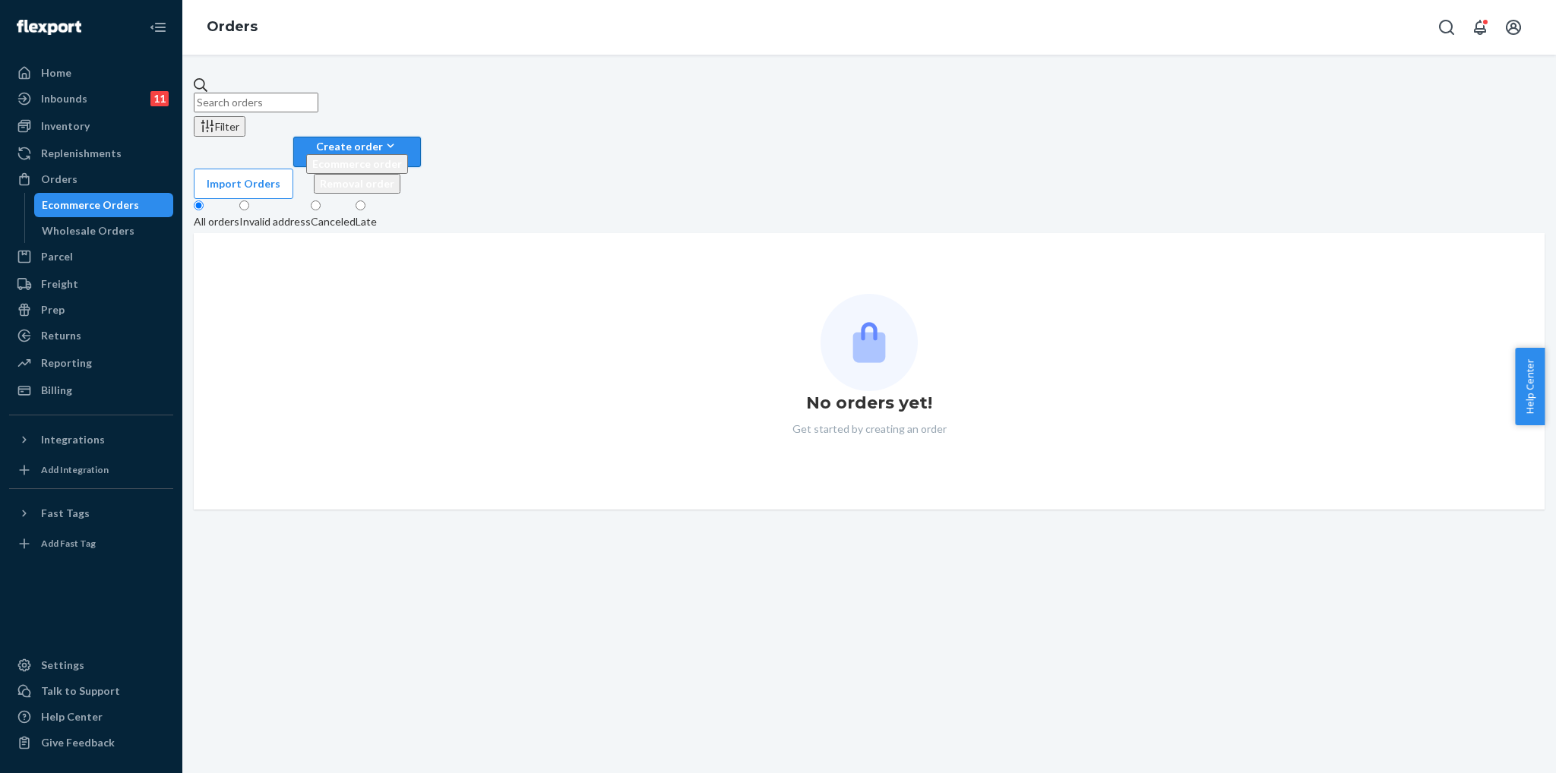
click at [398, 138] on icon "button" at bounding box center [390, 145] width 15 height 15
click at [402, 157] on span "Ecommerce order" at bounding box center [357, 163] width 90 height 13
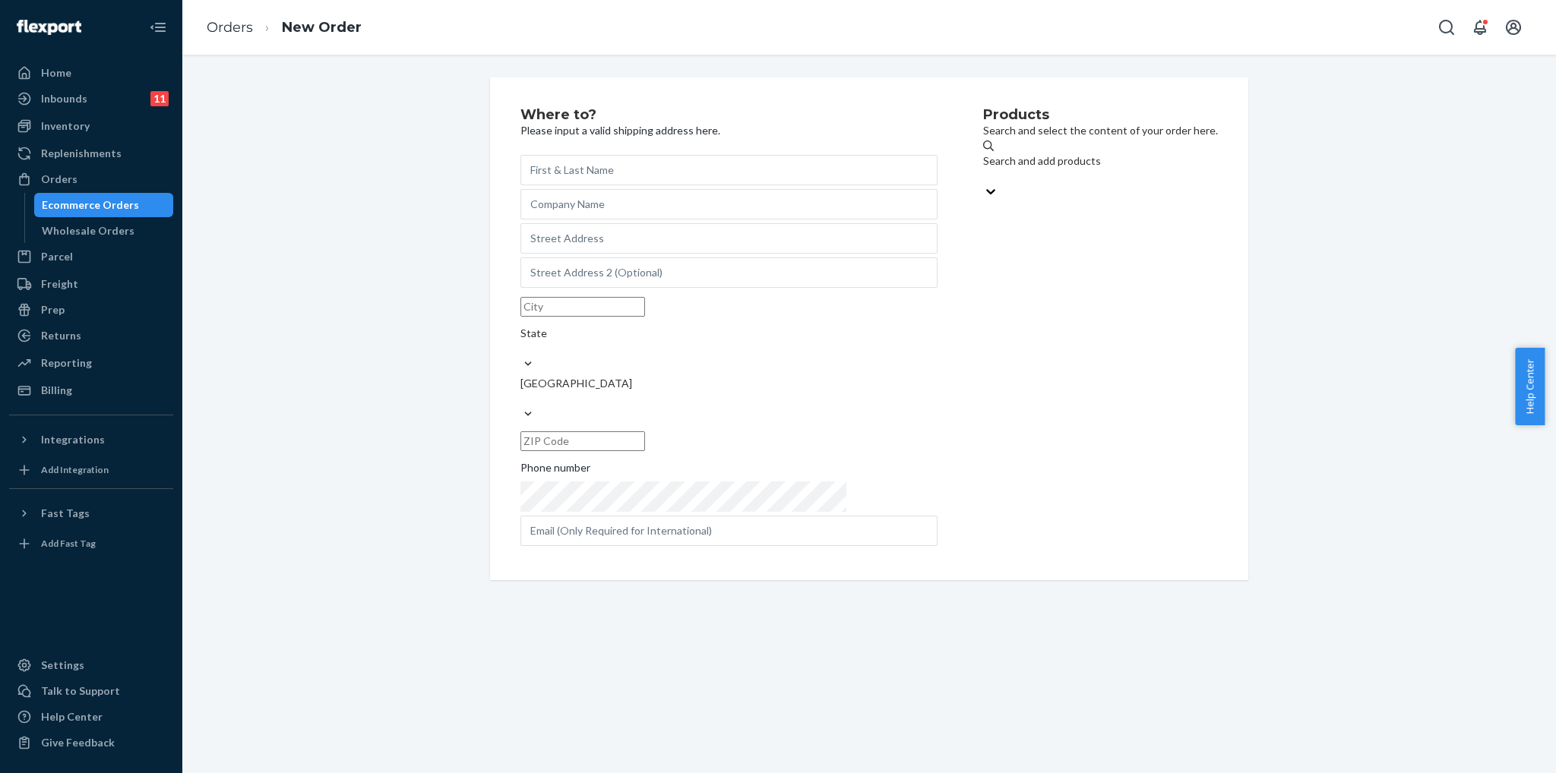
click at [741, 170] on input "text" at bounding box center [728, 170] width 417 height 30
type input "[PERSON_NAME]"
click at [673, 220] on input "text" at bounding box center [728, 204] width 417 height 30
click at [659, 251] on input "text" at bounding box center [728, 238] width 417 height 30
paste input ""[STREET_ADDRESS]""
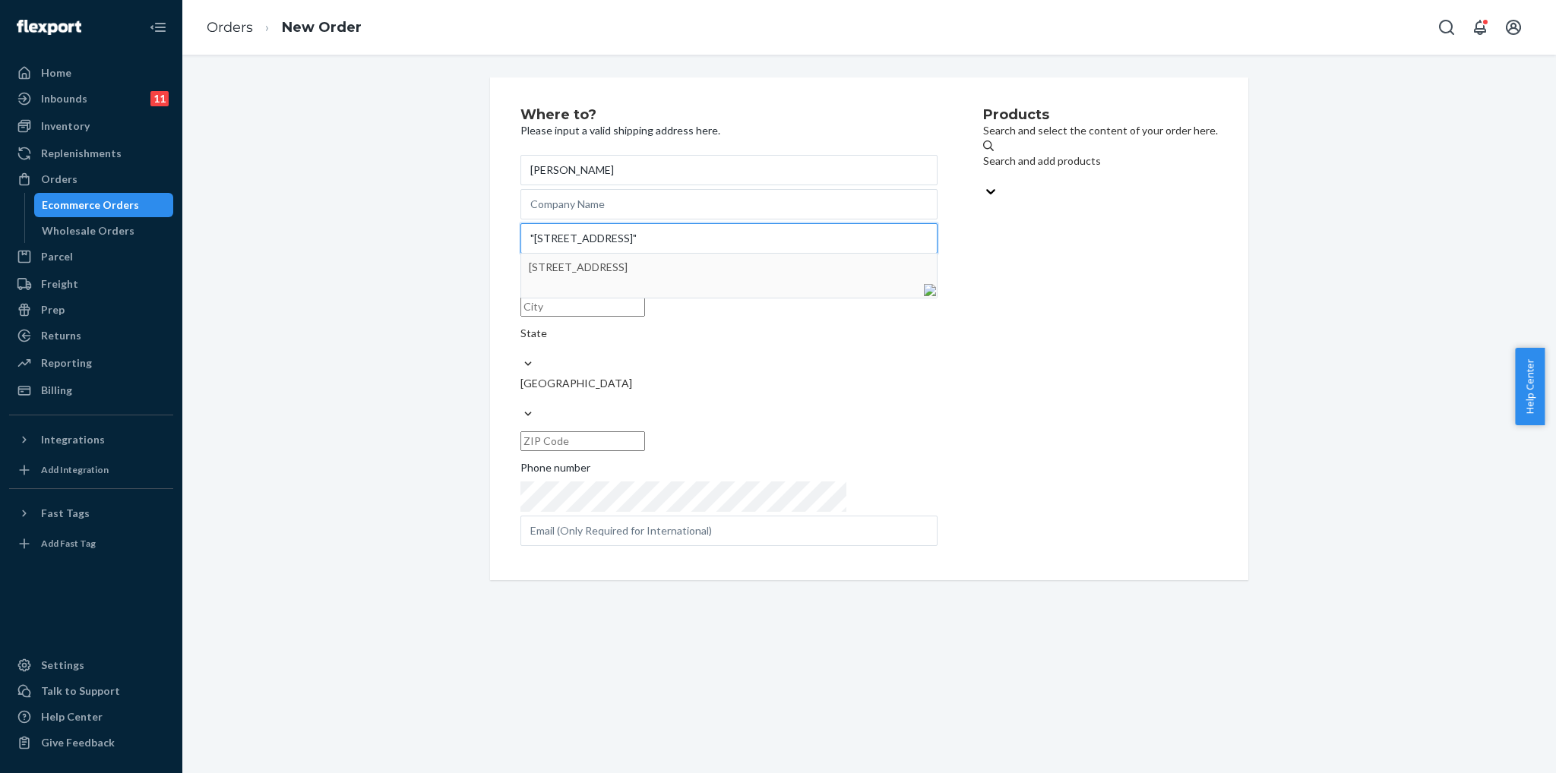
type input ""[STREET_ADDRESS]""
click at [696, 516] on input "text" at bounding box center [728, 531] width 417 height 30
click at [762, 516] on input "text" at bounding box center [728, 531] width 417 height 30
paste input "[PERSON_NAME][EMAIL_ADDRESS][DOMAIN_NAME]"
type input "[PERSON_NAME][EMAIL_ADDRESS][DOMAIN_NAME]"
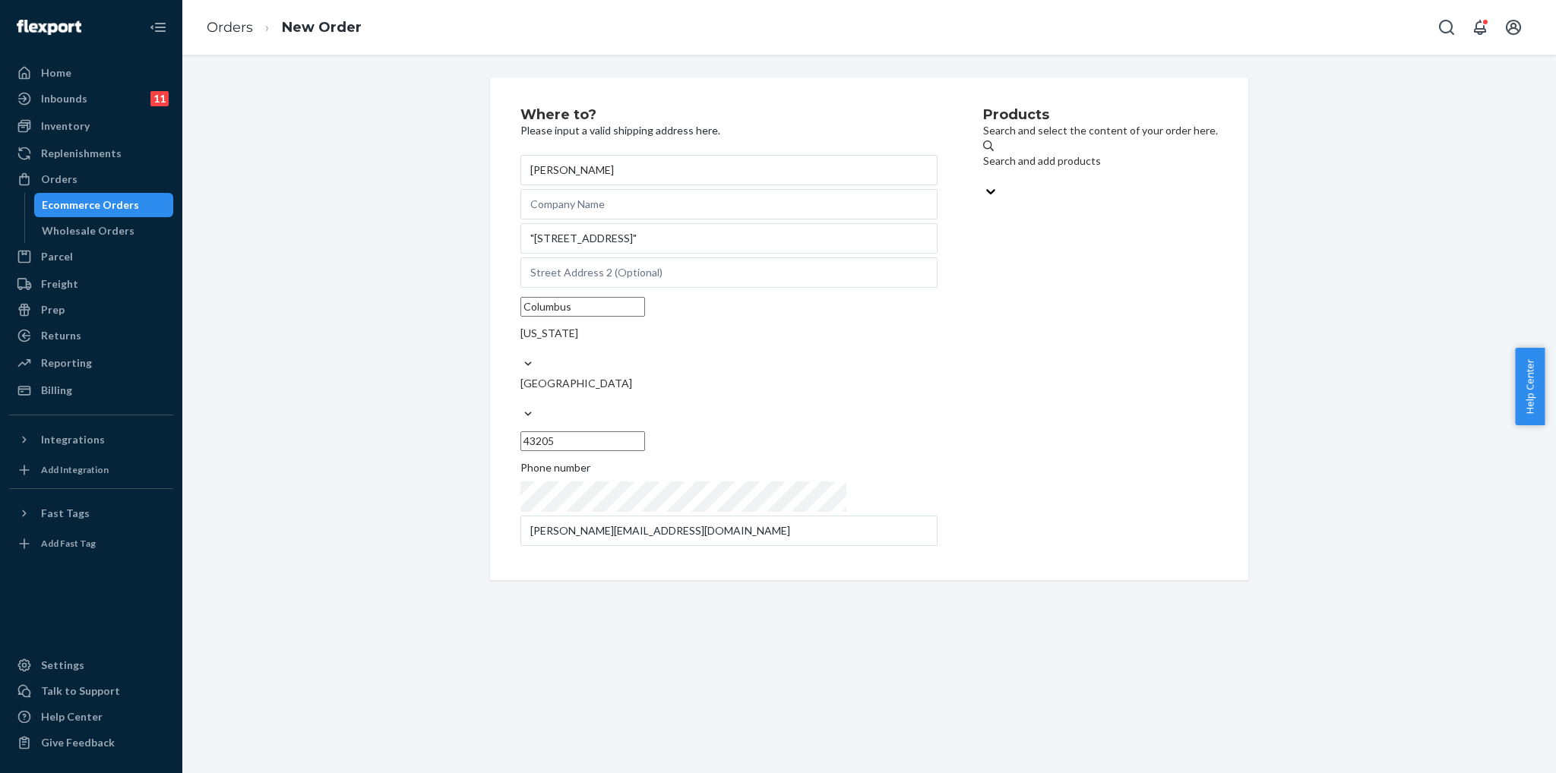
click at [1076, 162] on div "Search and add products" at bounding box center [1100, 168] width 235 height 30
click at [984, 169] on input "Search and add products" at bounding box center [984, 176] width 2 height 15
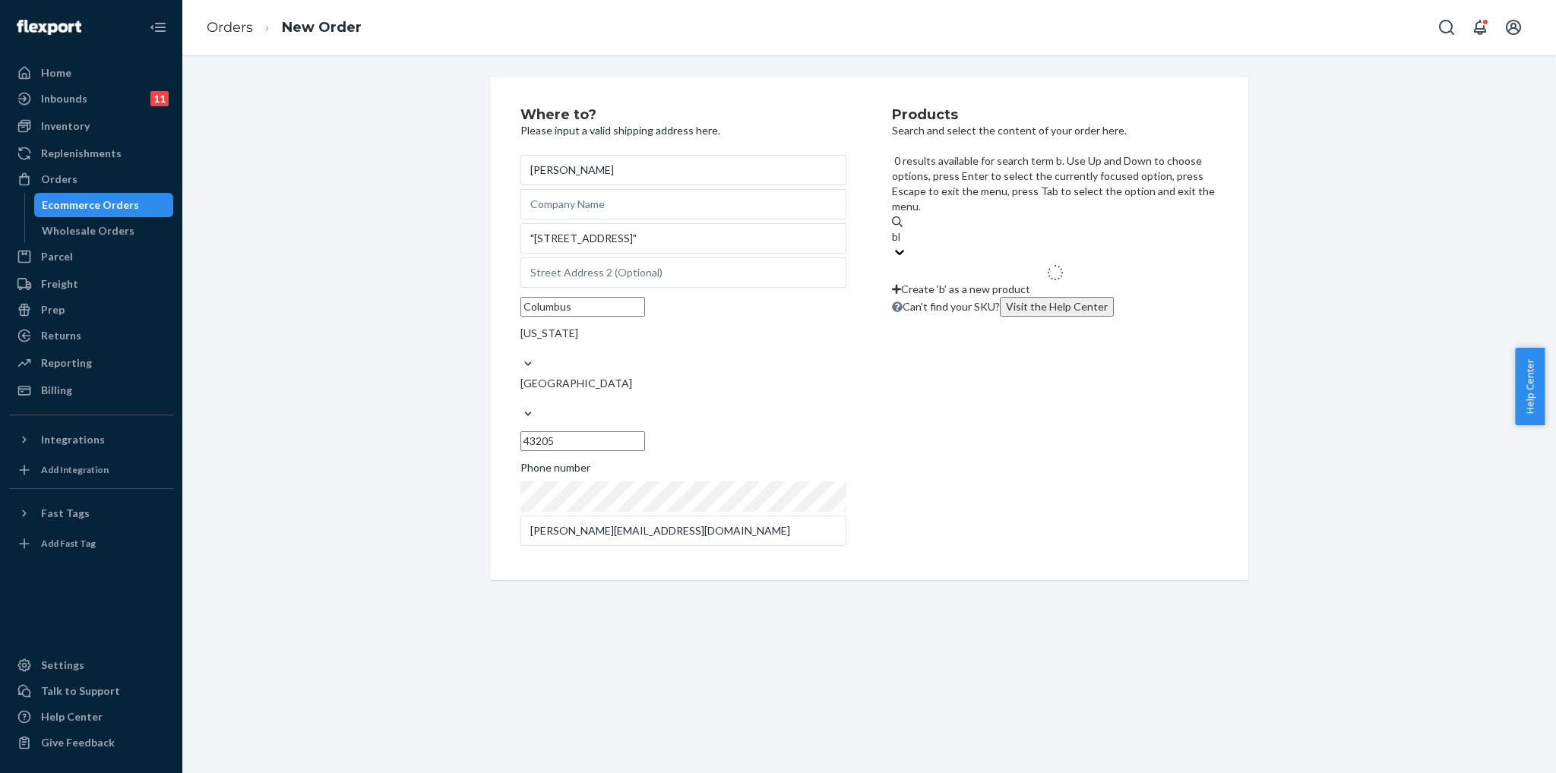
type input "b"
type input "p"
click at [1516, 35] on icon "Open account menu" at bounding box center [1513, 27] width 18 height 18
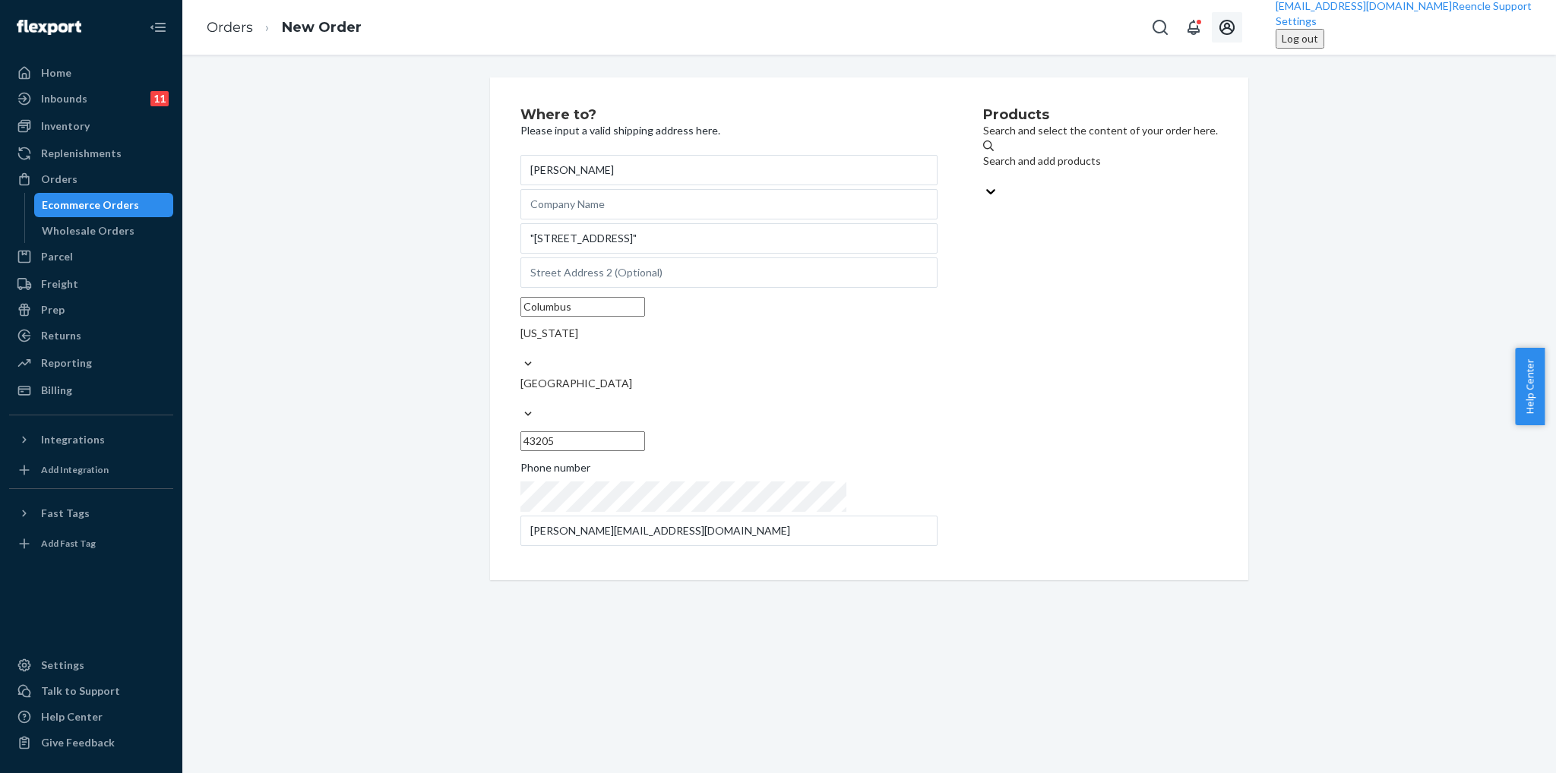
click at [1049, 138] on p "Search and select the content of your order here." at bounding box center [1100, 130] width 235 height 15
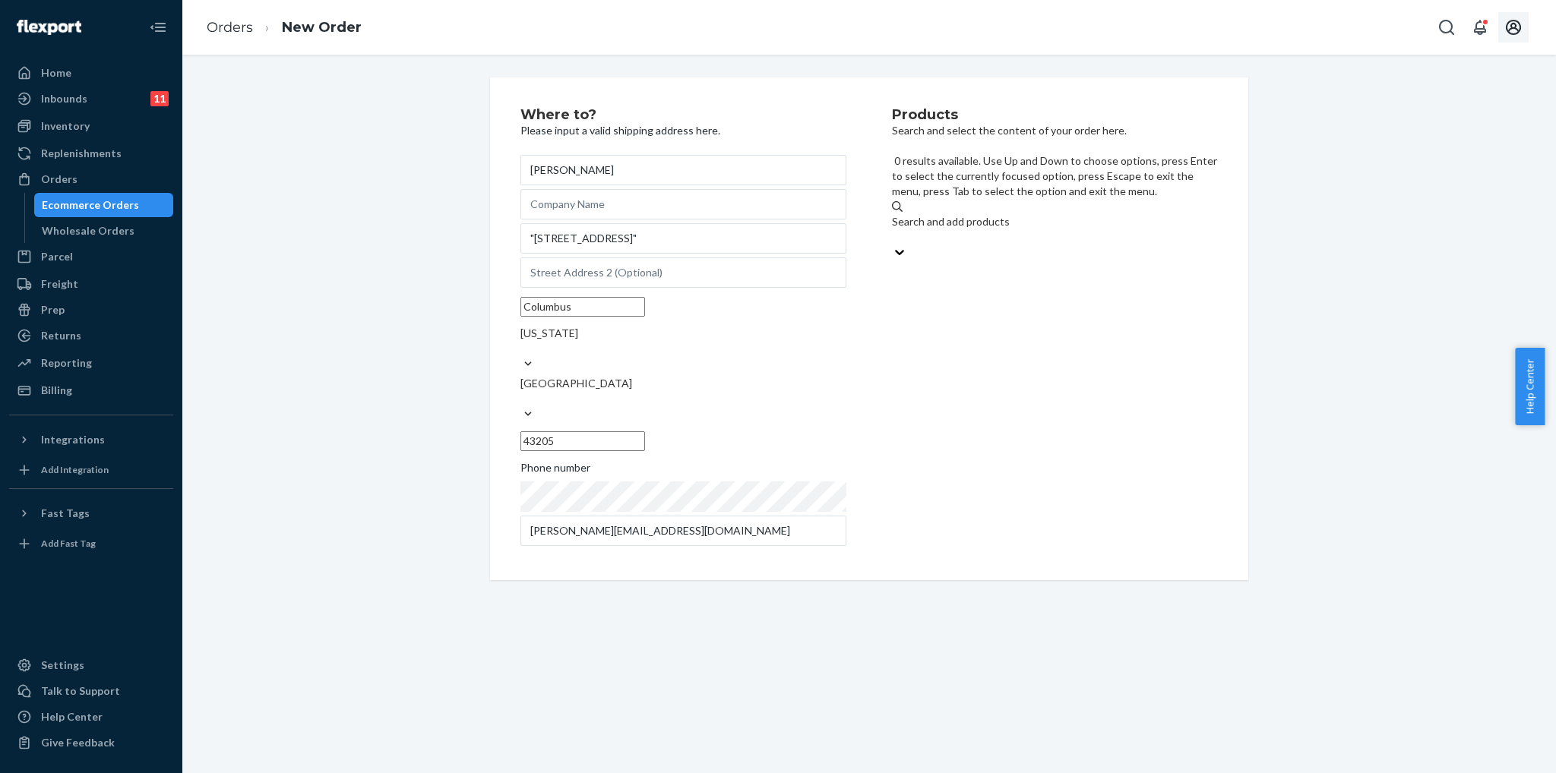
click at [1025, 214] on div "Search and add products" at bounding box center [1055, 229] width 326 height 30
click at [893, 229] on input "0 results available. Use Up and Down to choose options, press Enter to select t…" at bounding box center [893, 236] width 2 height 15
click at [1026, 214] on div "Search and add products" at bounding box center [1055, 221] width 326 height 15
click at [893, 229] on input "0 results available. Use Up and Down to choose options, press Enter to select t…" at bounding box center [893, 236] width 2 height 15
click at [1026, 214] on div "Search and add products" at bounding box center [1055, 221] width 326 height 15
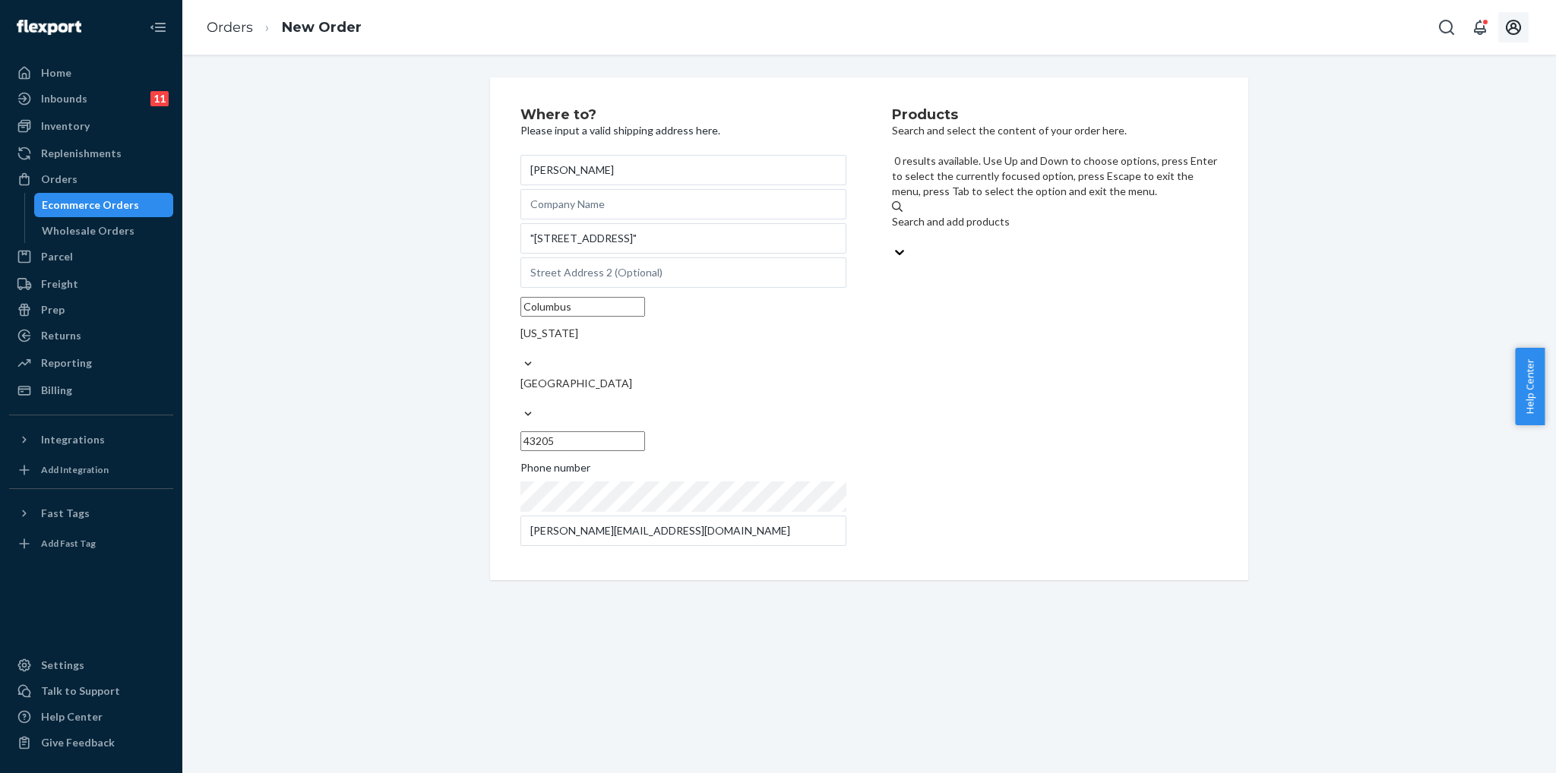
click at [893, 229] on input "0 results available. Use Up and Down to choose options, press Enter to select t…" at bounding box center [893, 236] width 2 height 15
type input "micro"
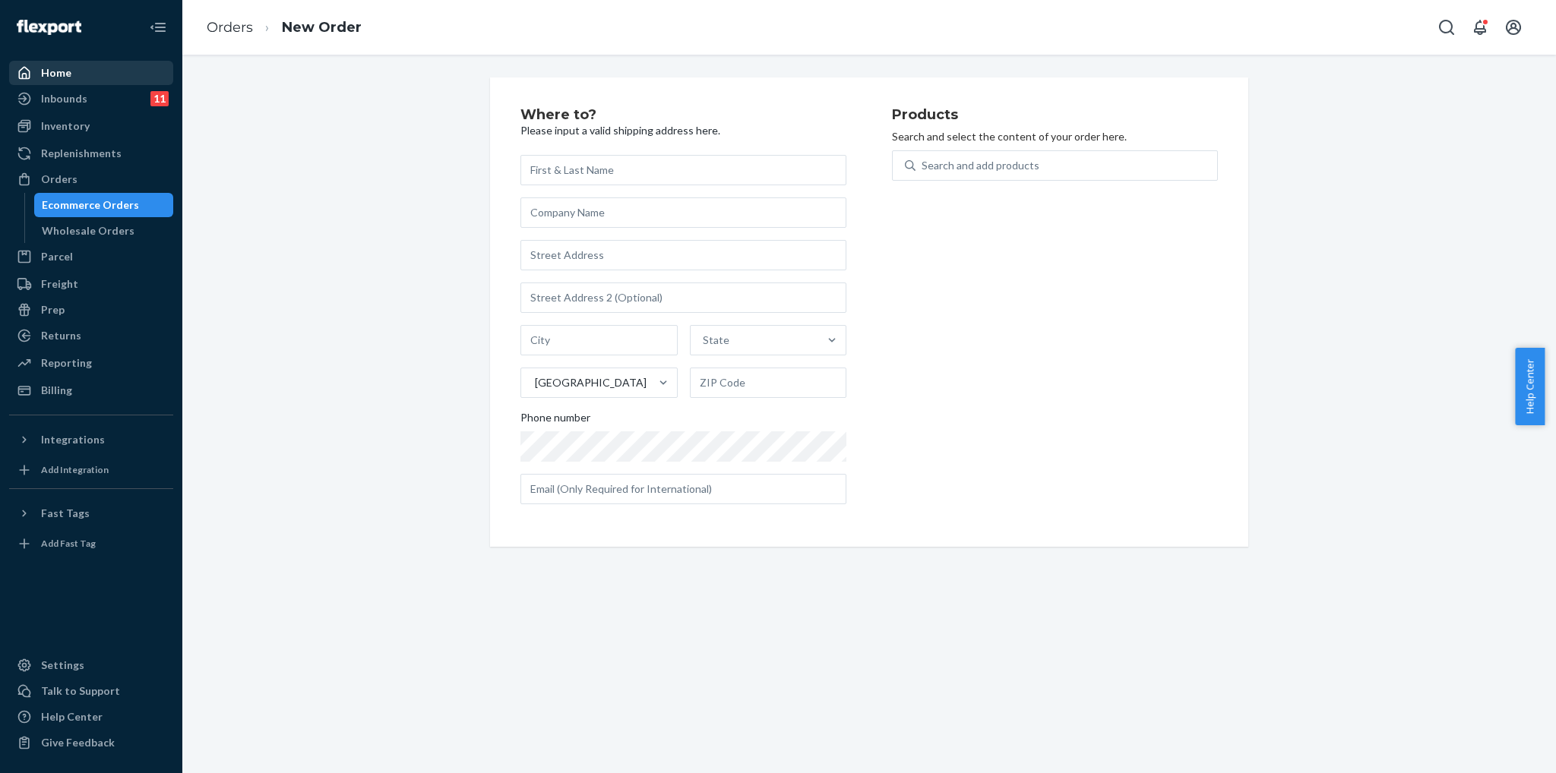
click at [40, 74] on div at bounding box center [29, 72] width 24 height 15
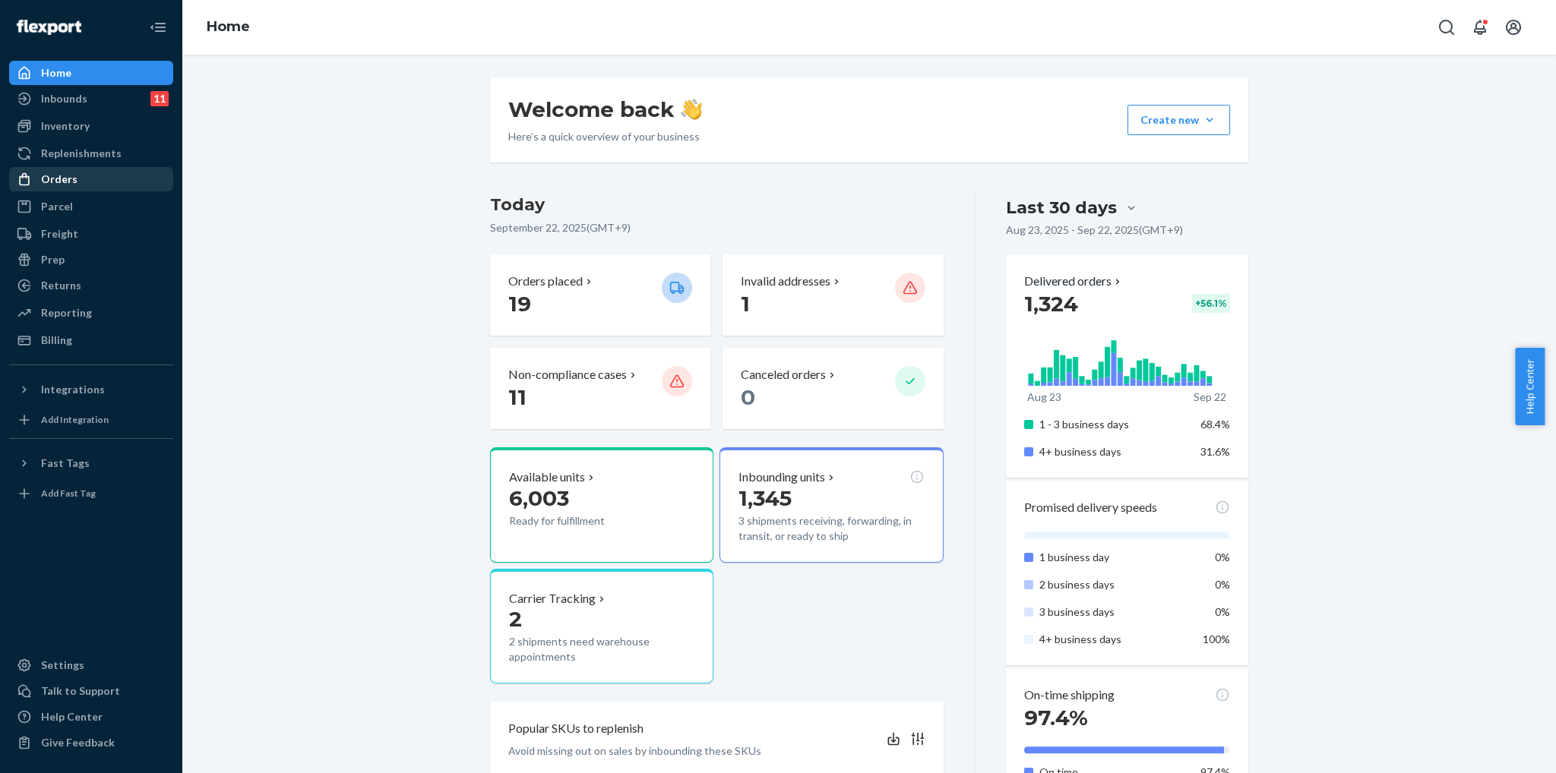
click at [80, 189] on div "Orders" at bounding box center [91, 179] width 161 height 21
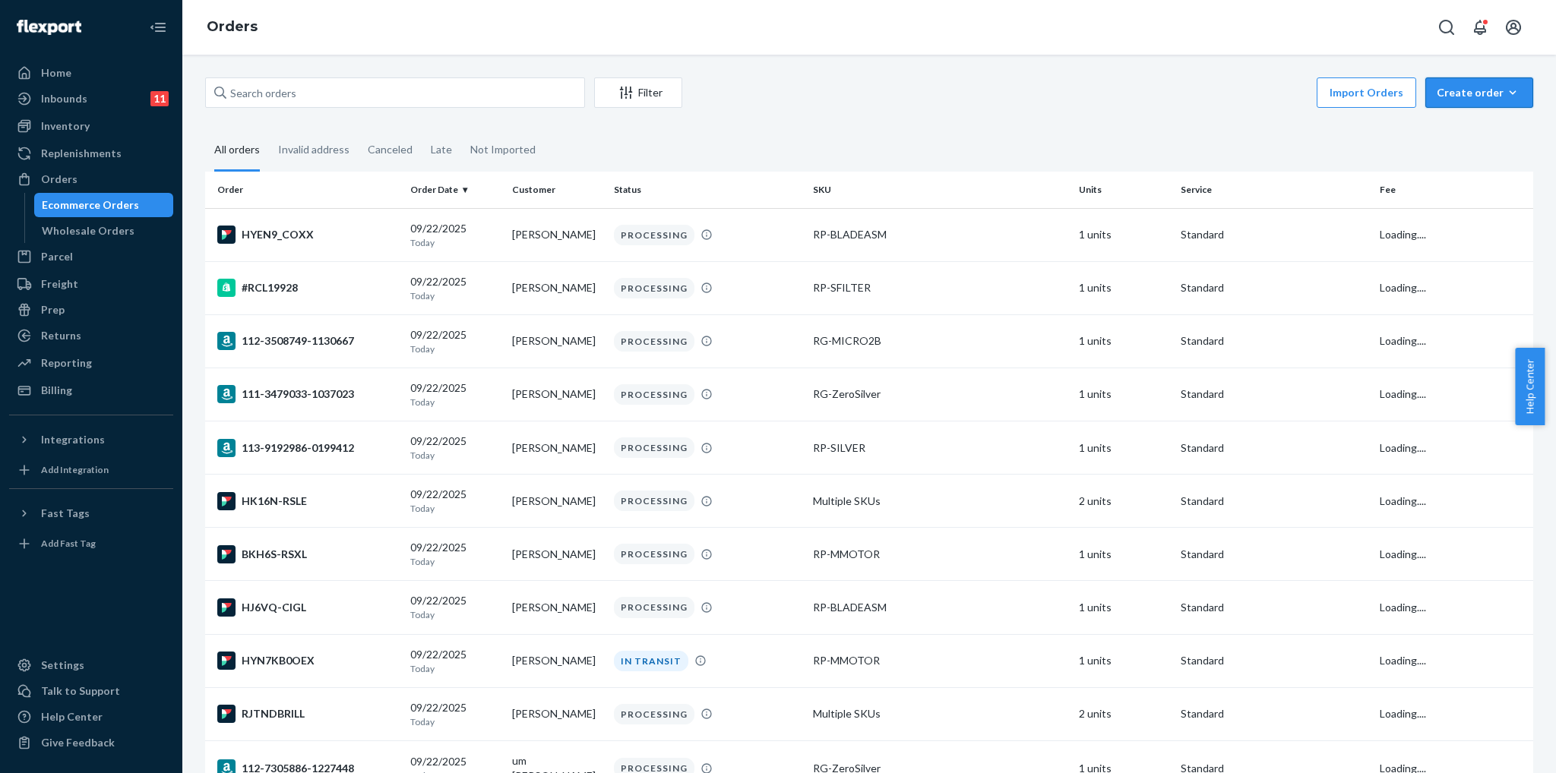
click at [1491, 95] on div "Create order" at bounding box center [1478, 92] width 85 height 15
click at [1502, 133] on span "Ecommerce order" at bounding box center [1488, 129] width 94 height 11
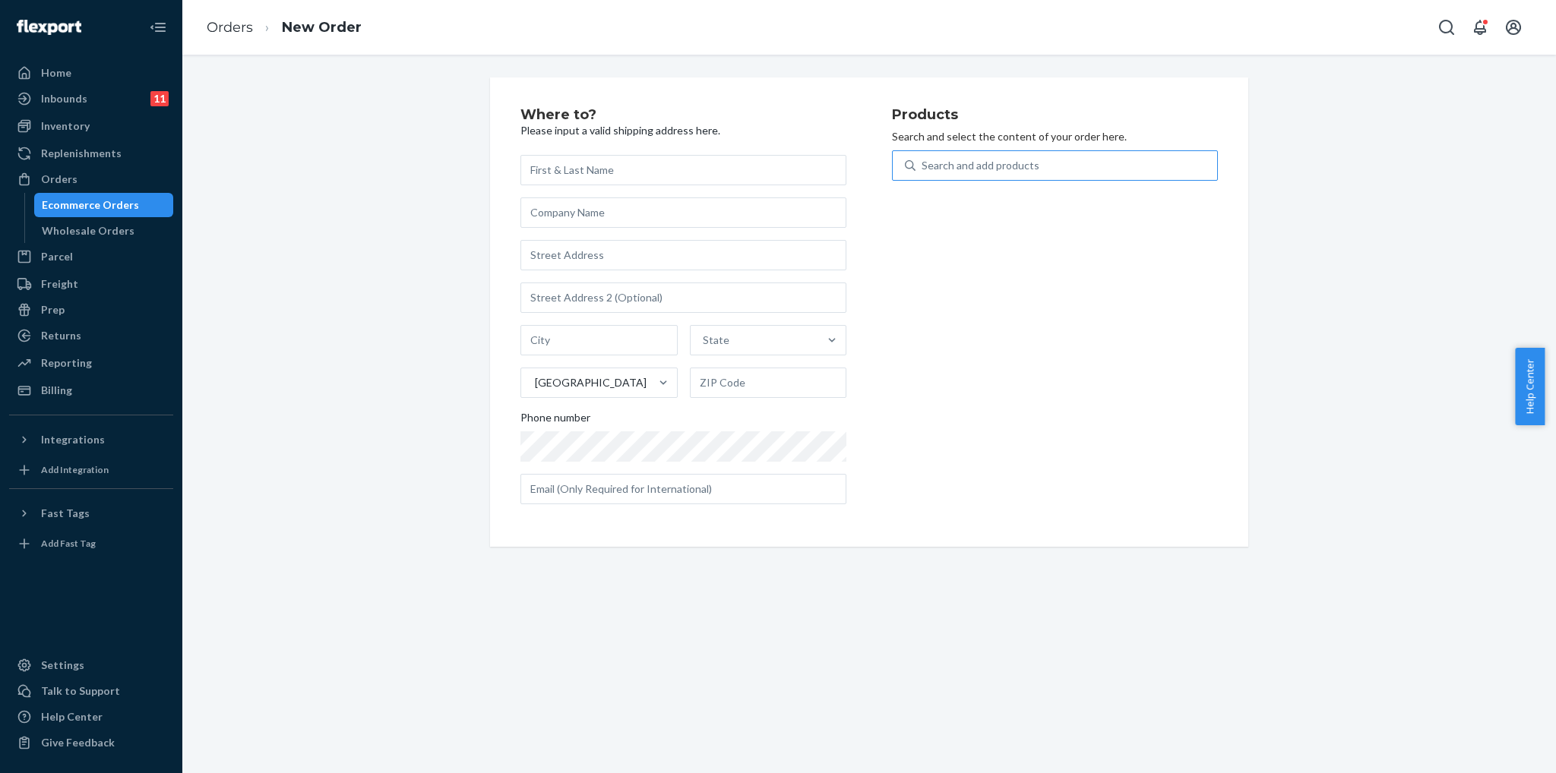
click at [1070, 173] on div "Search and add products" at bounding box center [1066, 165] width 302 height 27
click at [923, 173] on input "Search and add products" at bounding box center [922, 165] width 2 height 15
type input "blade"
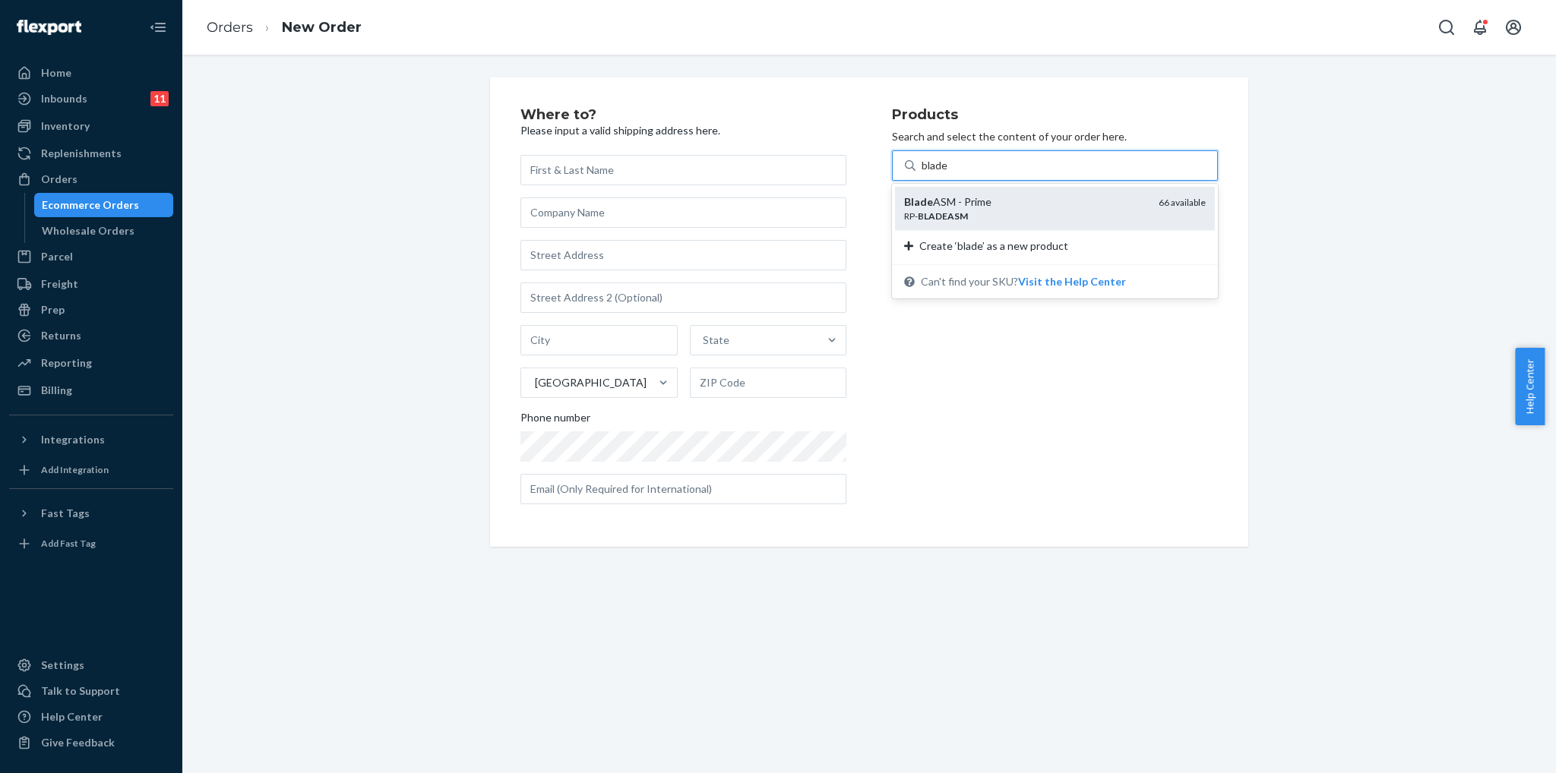
click at [1061, 188] on div "Blade ASM - Prime RP- BLADEASM 66 available" at bounding box center [1055, 208] width 320 height 43
click at [949, 173] on input "blade" at bounding box center [934, 165] width 27 height 15
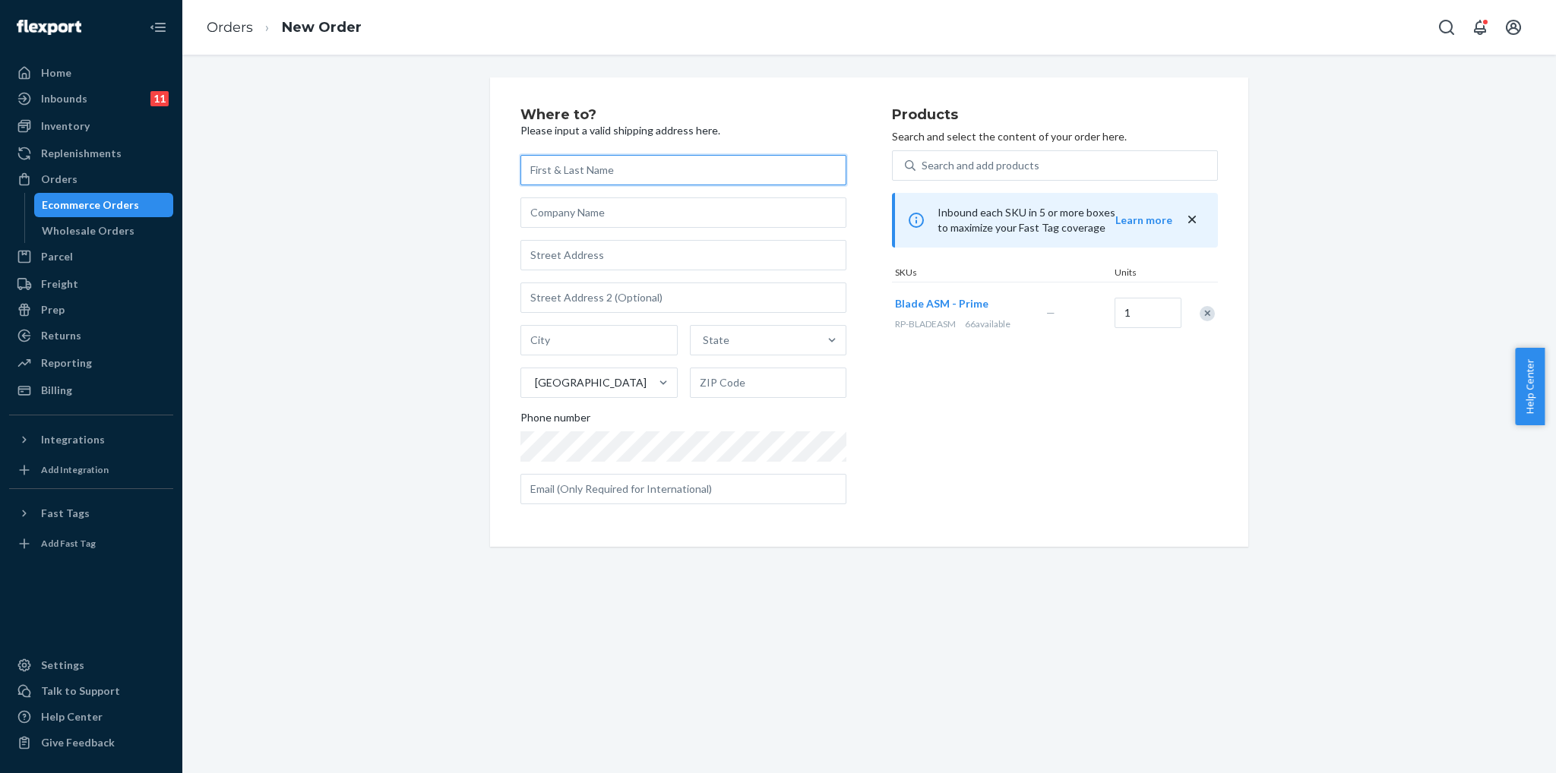
click at [778, 170] on input "text" at bounding box center [683, 170] width 326 height 30
click at [699, 508] on div "Where to? Please input a valid shipping address here. State United States Phone…" at bounding box center [705, 312] width 371 height 409
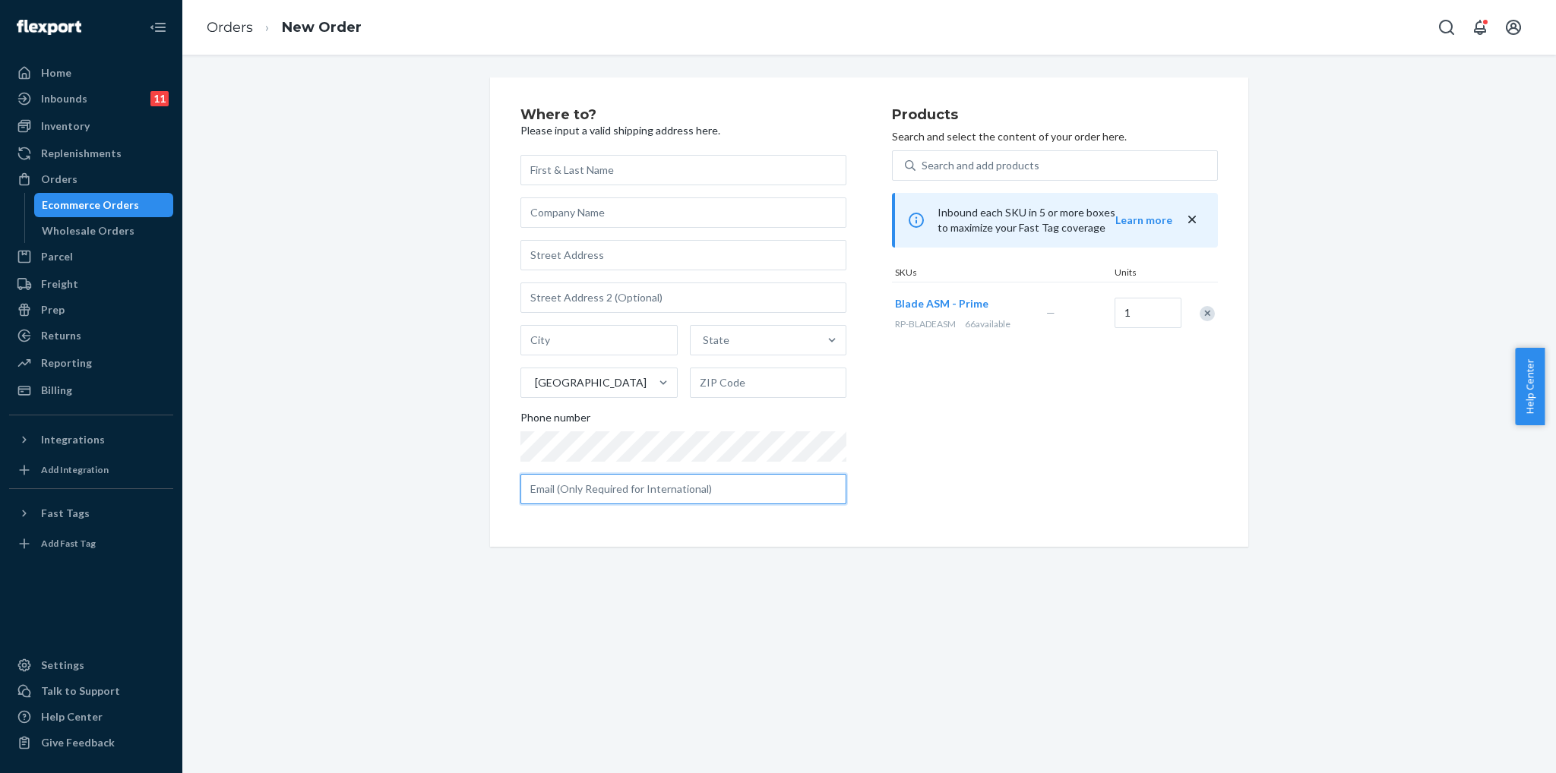
click at [703, 496] on input "text" at bounding box center [683, 489] width 326 height 30
paste input "[PERSON_NAME][EMAIL_ADDRESS][DOMAIN_NAME]"
type input "[PERSON_NAME][EMAIL_ADDRESS][DOMAIN_NAME]"
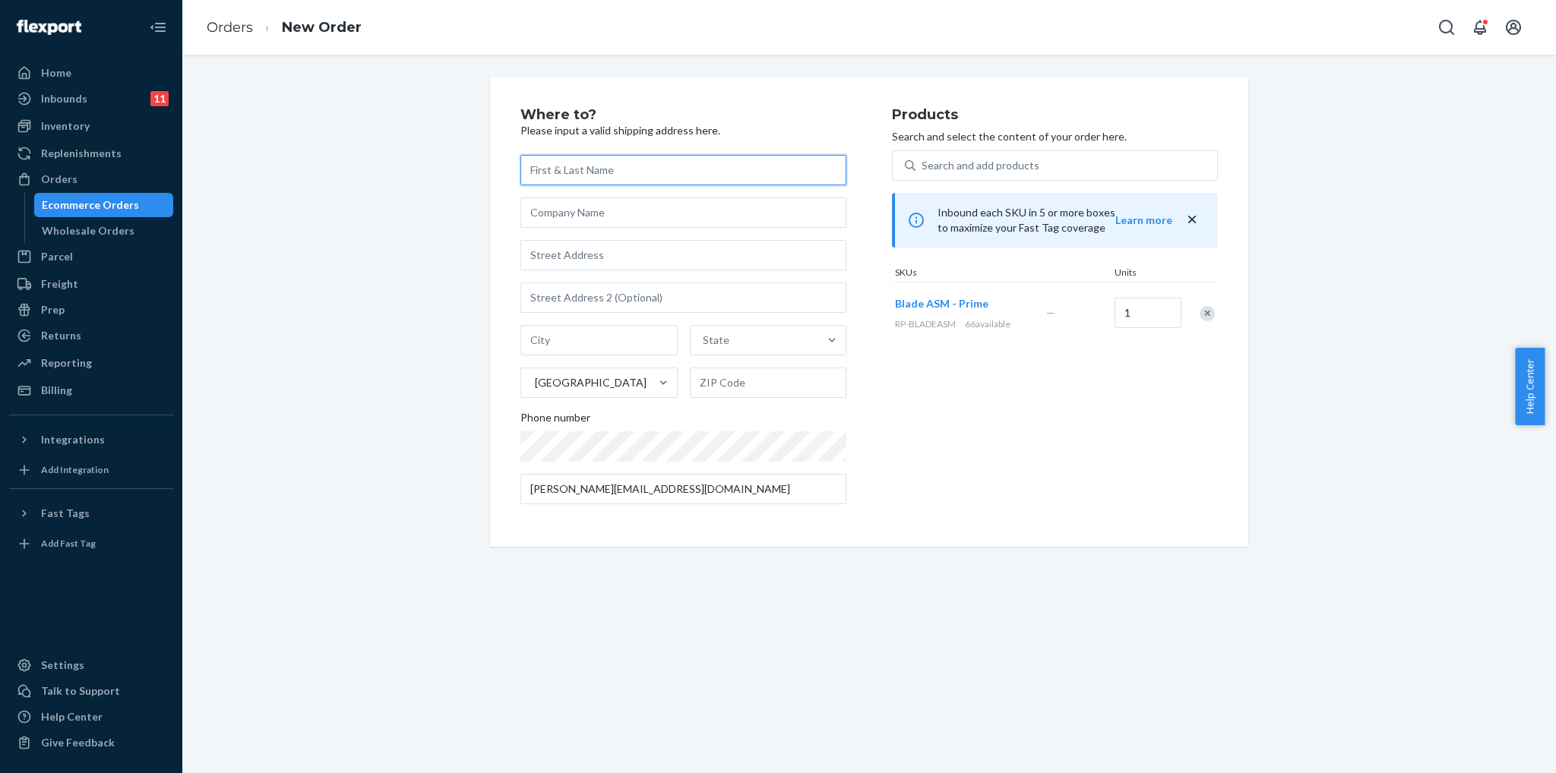
click at [678, 175] on input "text" at bounding box center [683, 170] width 326 height 30
click at [673, 174] on input "text" at bounding box center [683, 170] width 326 height 30
paste input "[PERSON_NAME]"
type input "[PERSON_NAME]"
click at [651, 204] on input "text" at bounding box center [683, 213] width 326 height 30
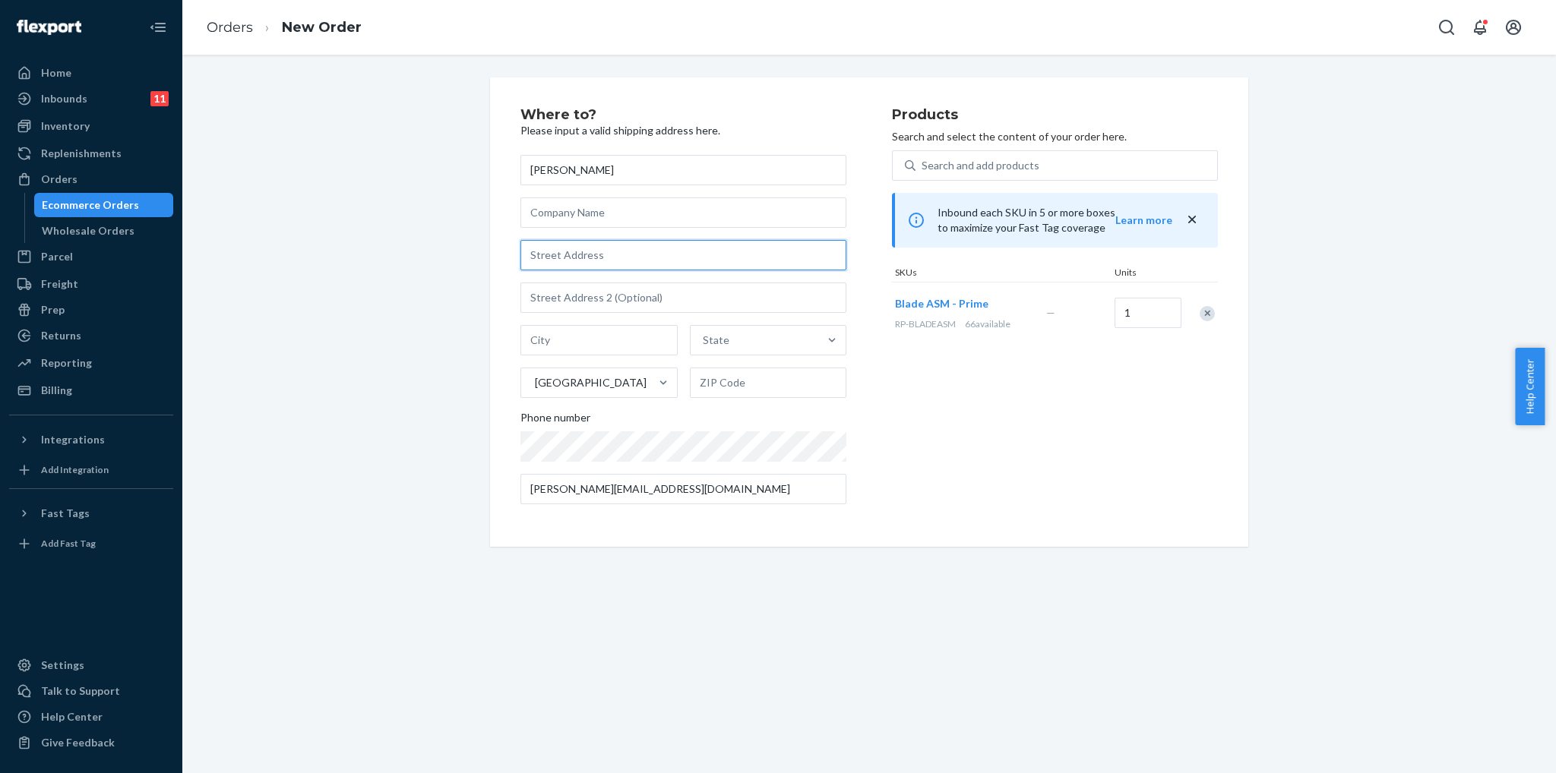
click at [637, 259] on input "text" at bounding box center [683, 255] width 326 height 30
paste input ""[STREET_ADDRESS]""
type input "816 Oak St"
type input "Columbus"
type input "43205"
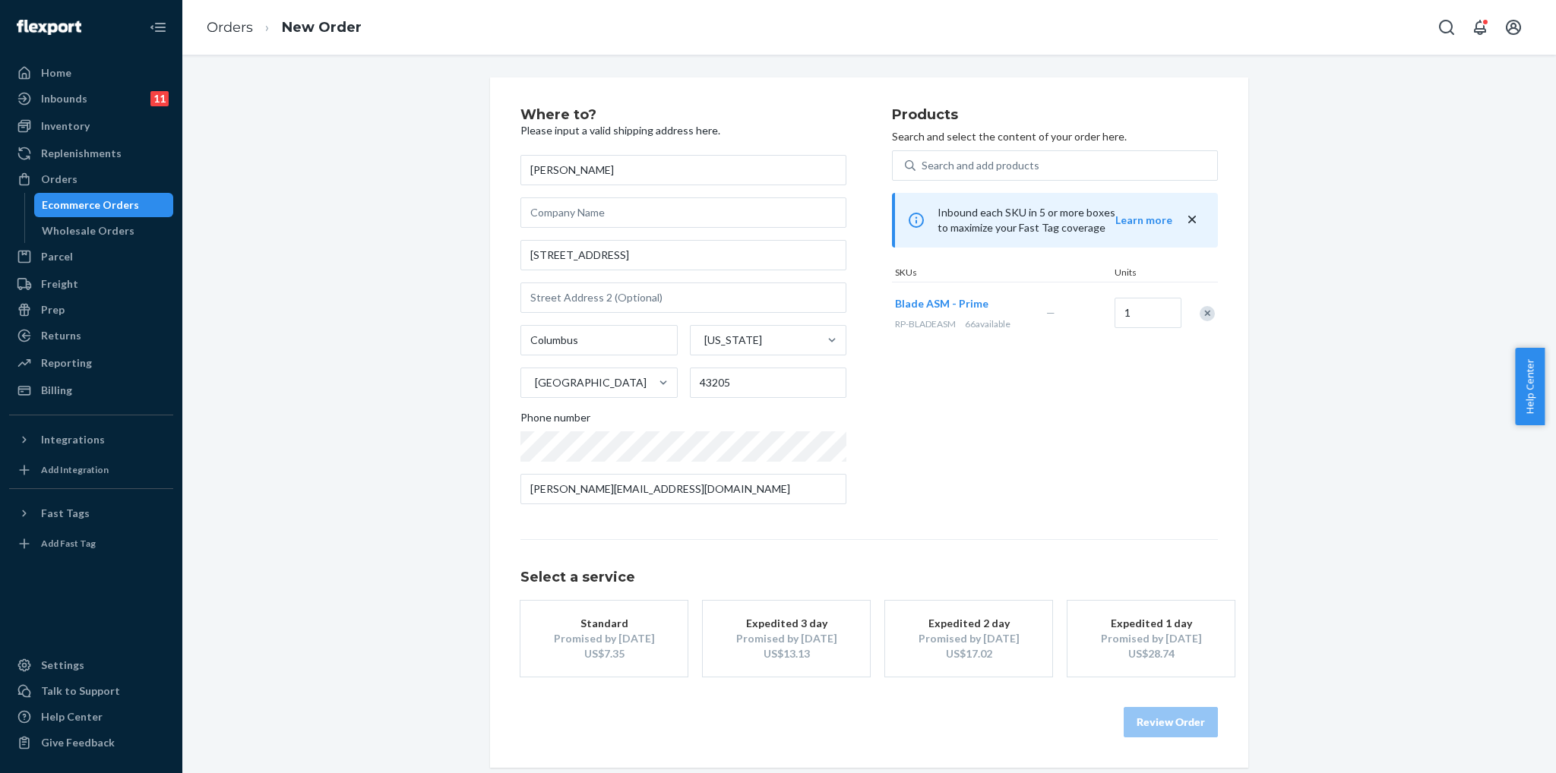
click at [577, 634] on div "Promised by Oct 1, 2025" at bounding box center [604, 638] width 122 height 15
click at [1133, 714] on button "Review Order" at bounding box center [1170, 722] width 94 height 30
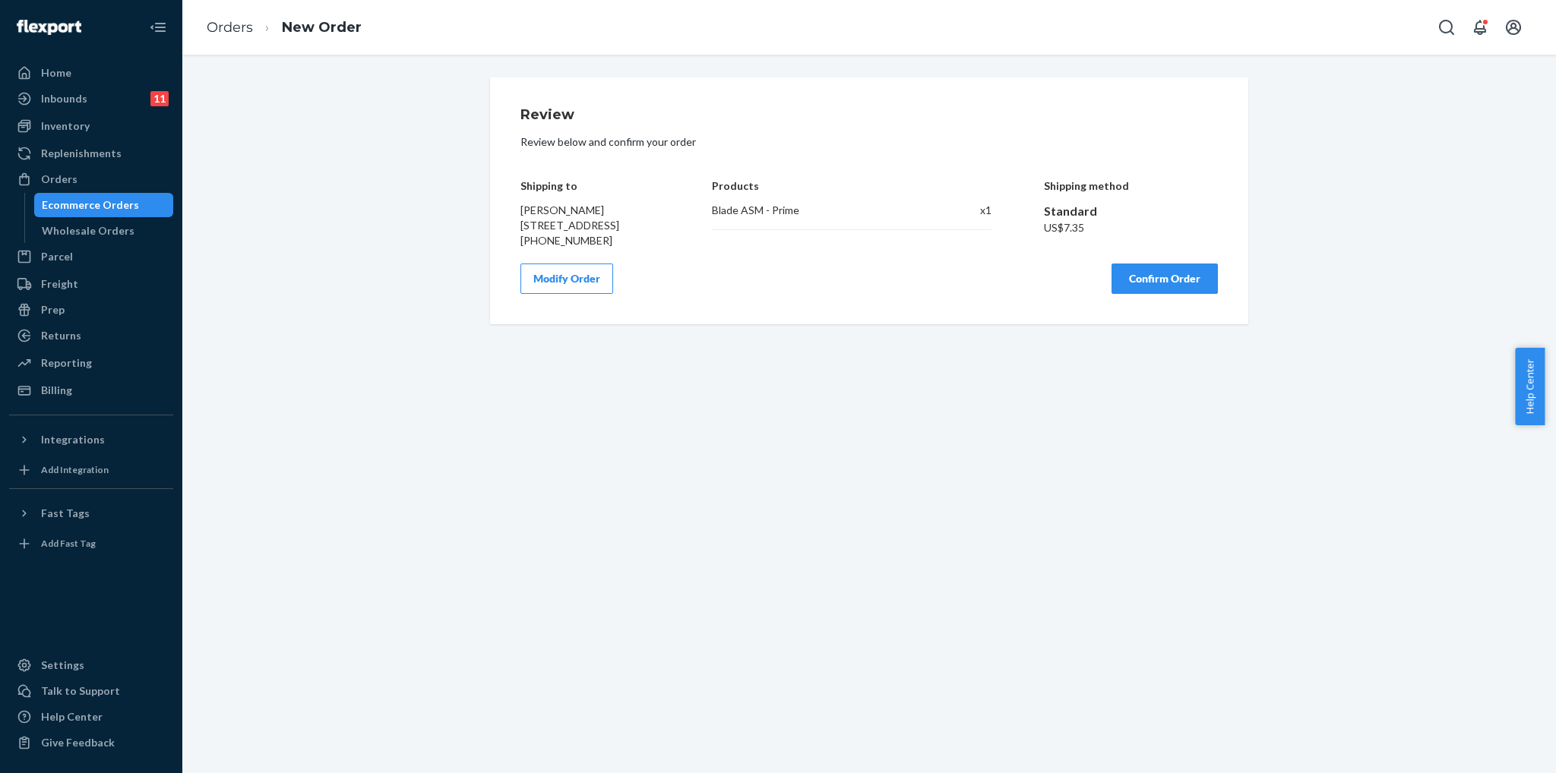
click at [1153, 293] on button "Confirm Order" at bounding box center [1164, 279] width 106 height 30
